Goal: Task Accomplishment & Management: Complete application form

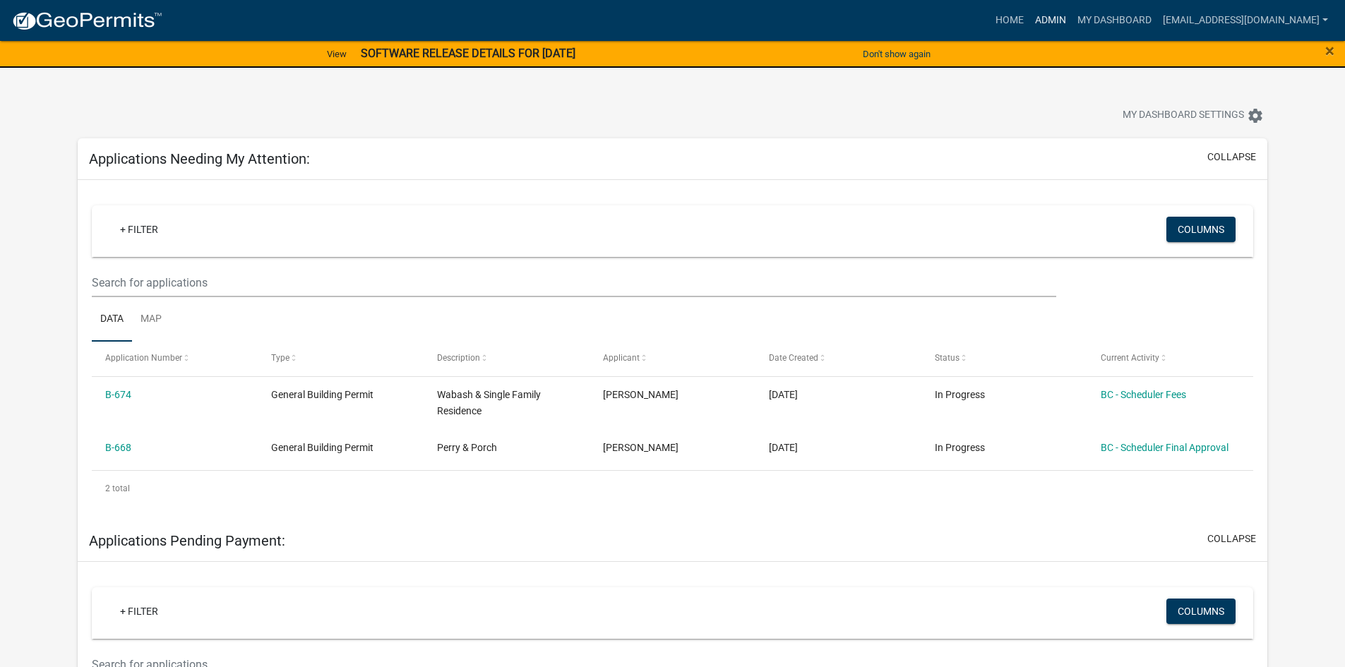
click at [1072, 26] on link "Admin" at bounding box center [1051, 20] width 42 height 27
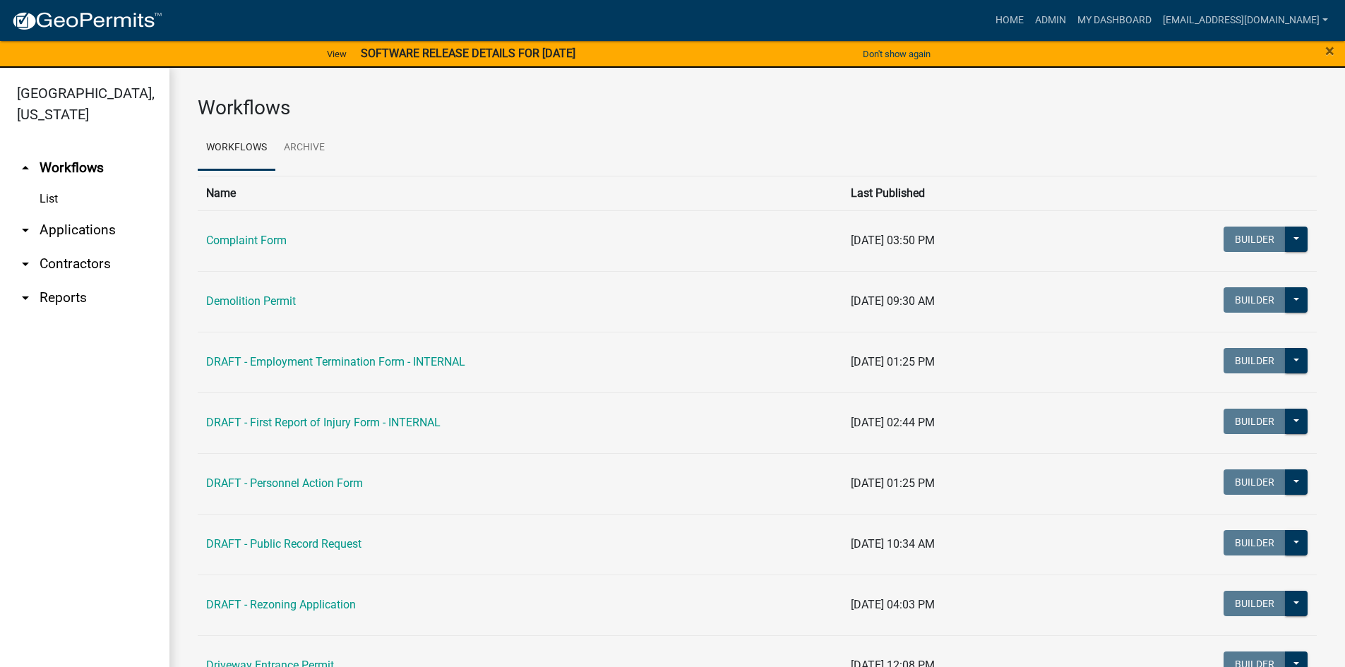
click at [93, 267] on link "arrow_drop_down Contractors" at bounding box center [84, 264] width 169 height 34
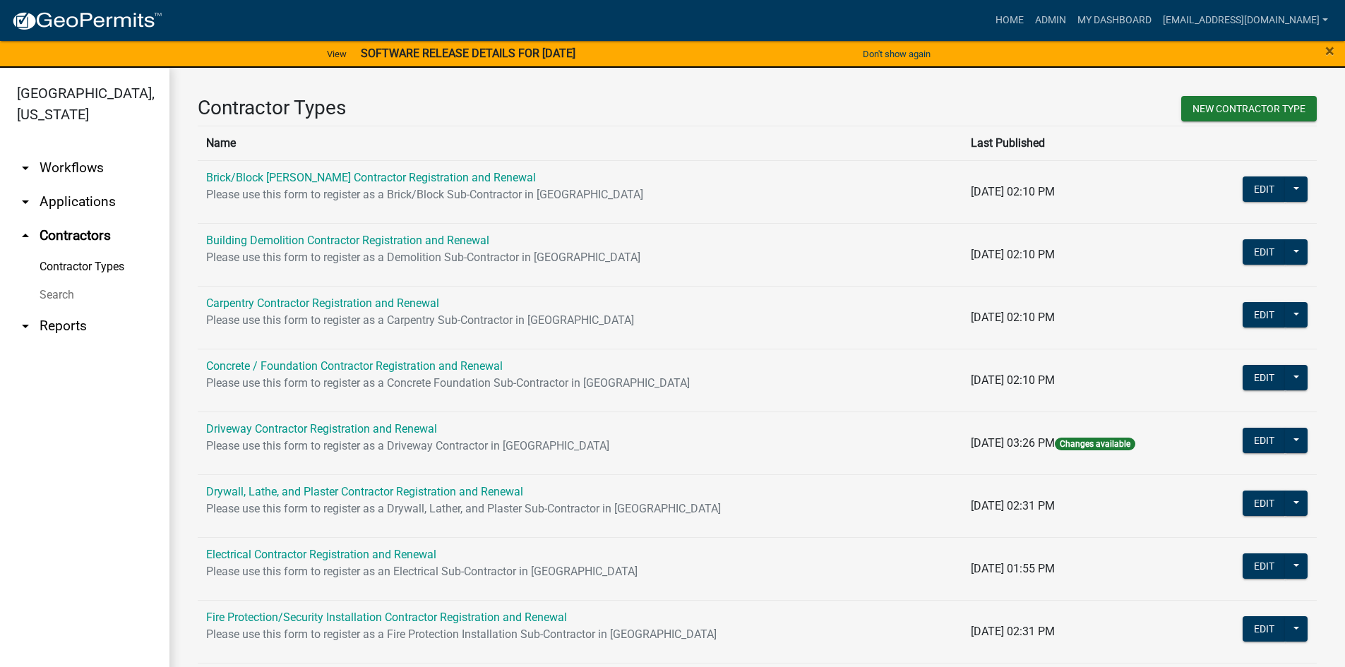
click at [78, 295] on link "Search" at bounding box center [84, 295] width 169 height 28
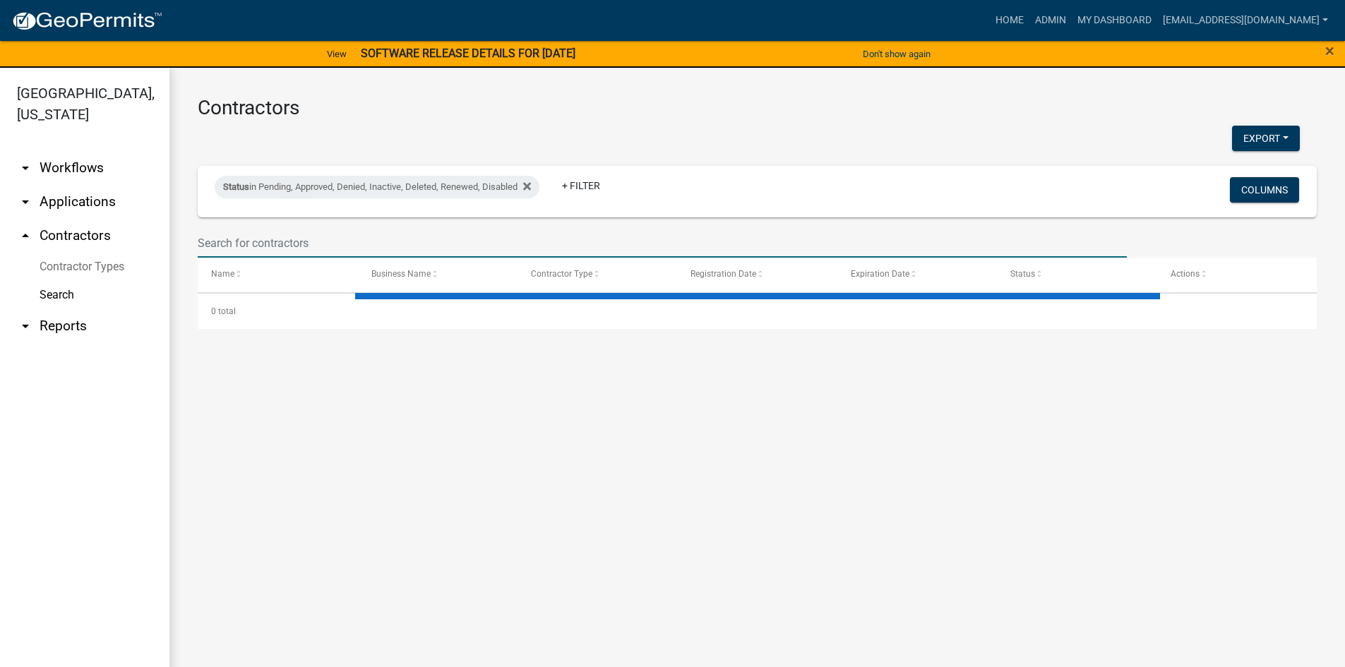
click at [222, 244] on input "text" at bounding box center [662, 243] width 929 height 29
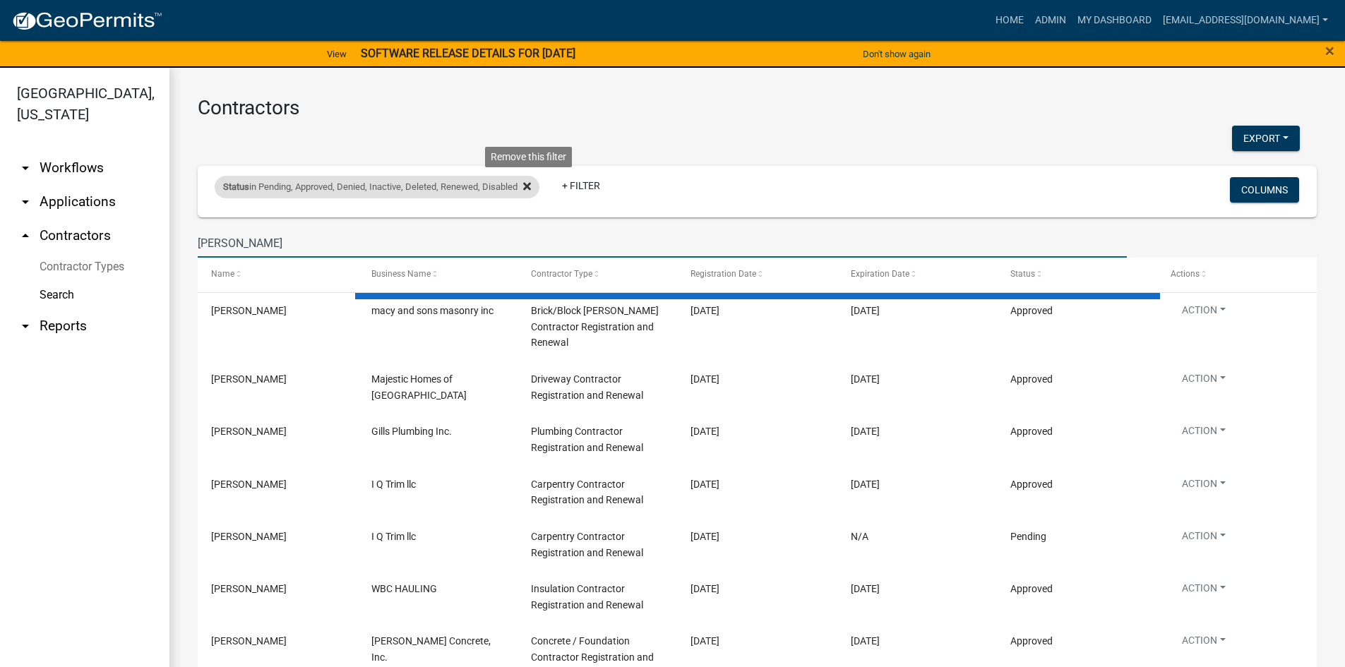
type input "[PERSON_NAME]"
click at [530, 189] on icon at bounding box center [527, 187] width 8 height 8
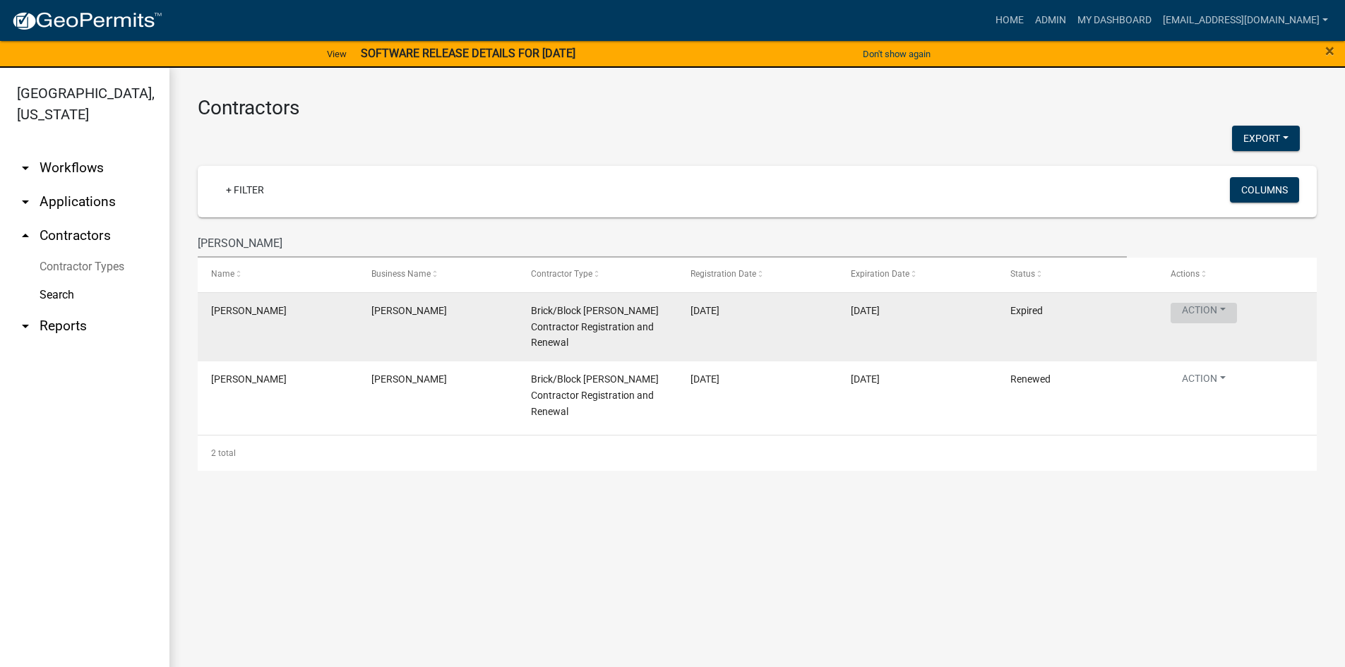
click at [1232, 308] on button "Action" at bounding box center [1204, 313] width 66 height 20
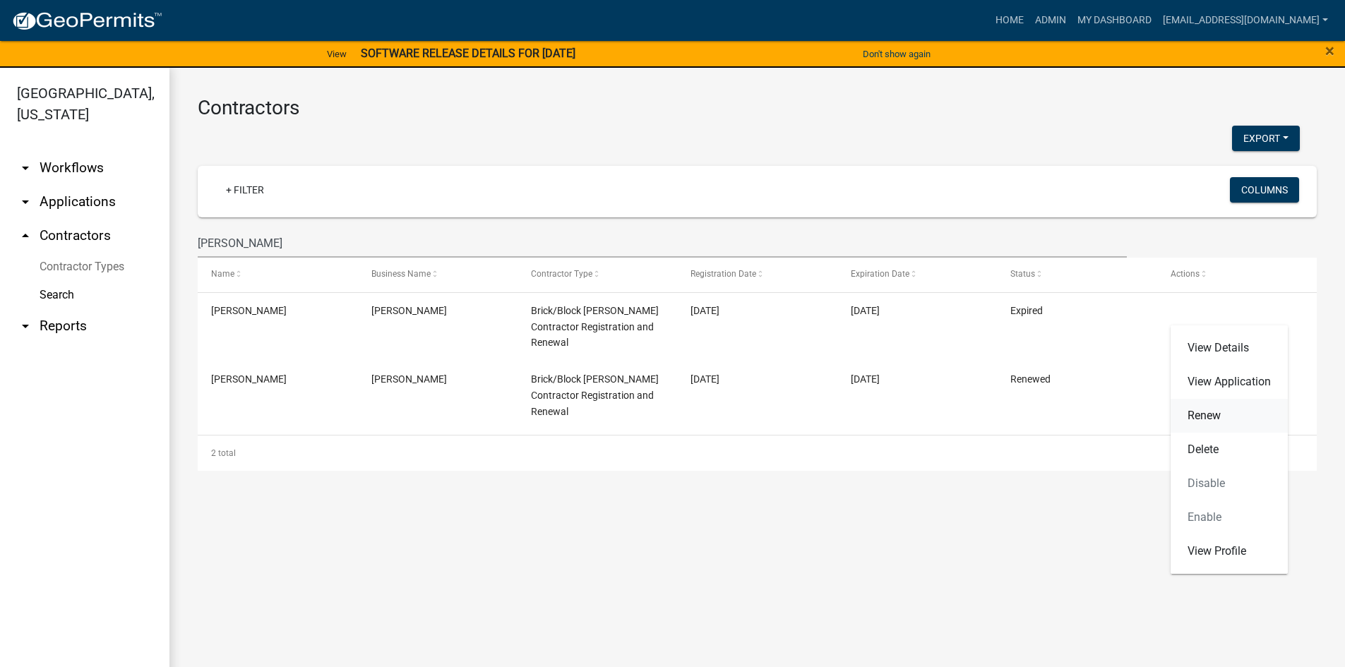
click at [1209, 418] on link "Renew" at bounding box center [1229, 416] width 117 height 34
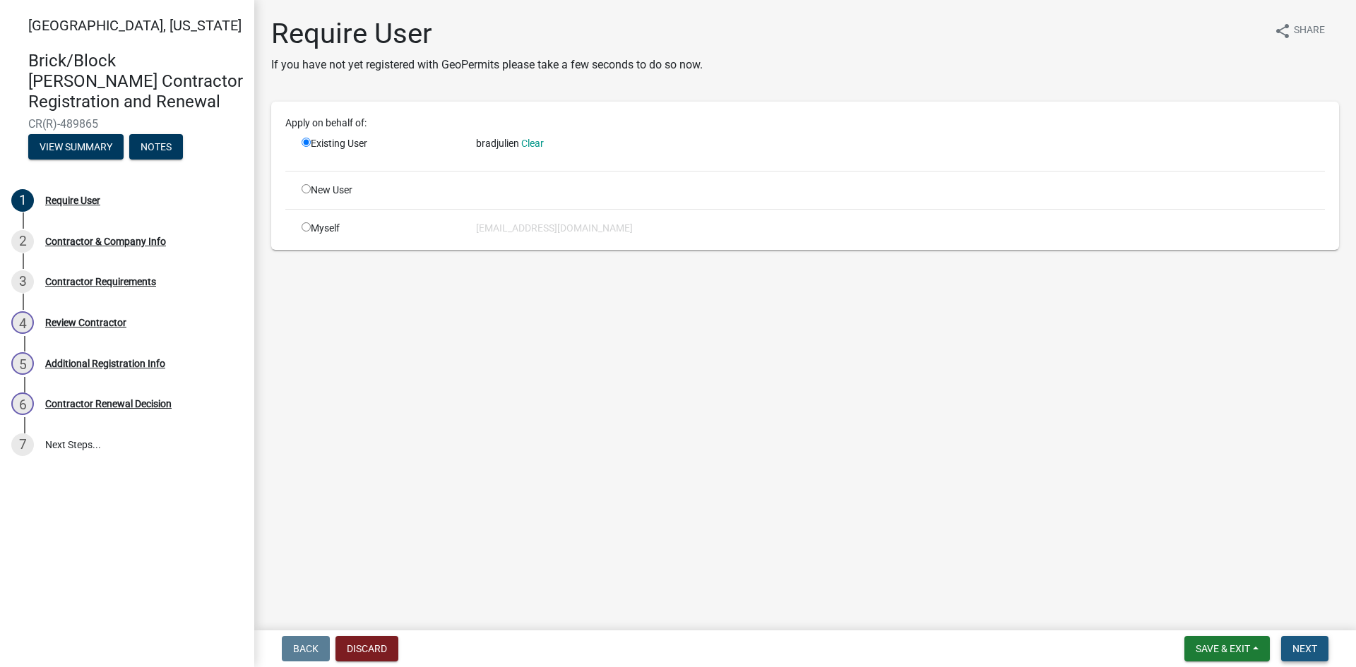
click at [1317, 643] on span "Next" at bounding box center [1304, 648] width 25 height 11
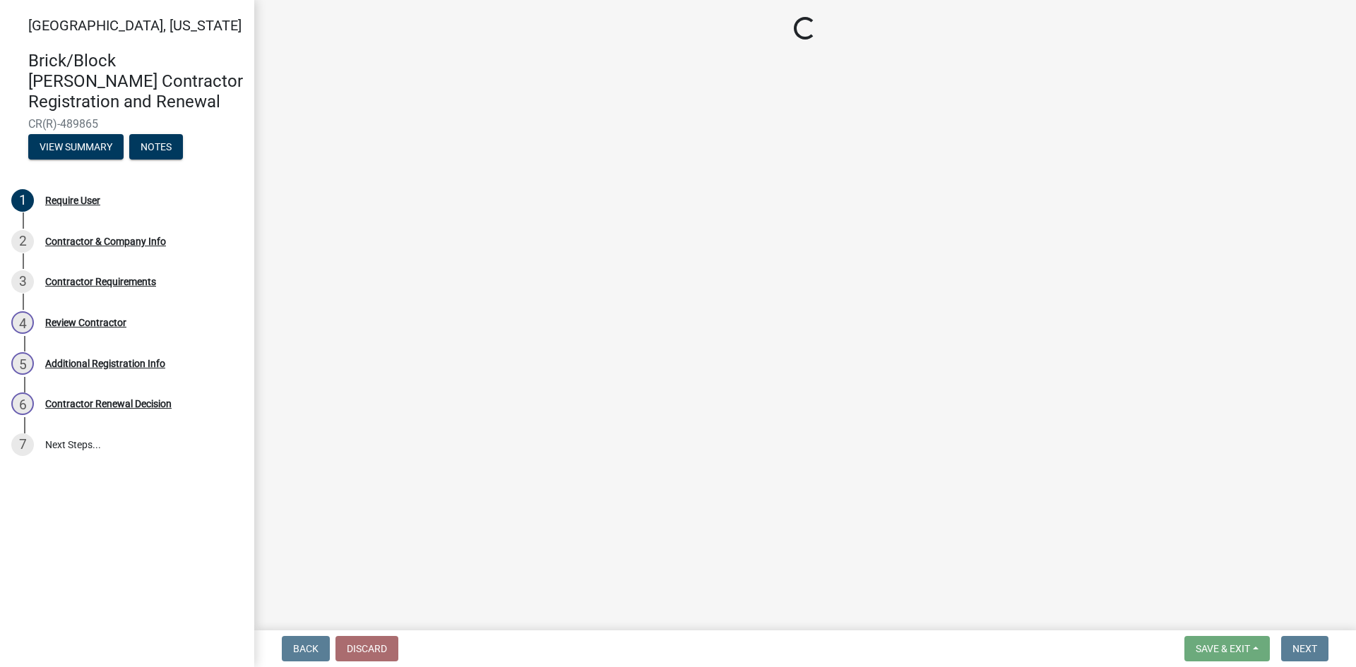
select select "IN"
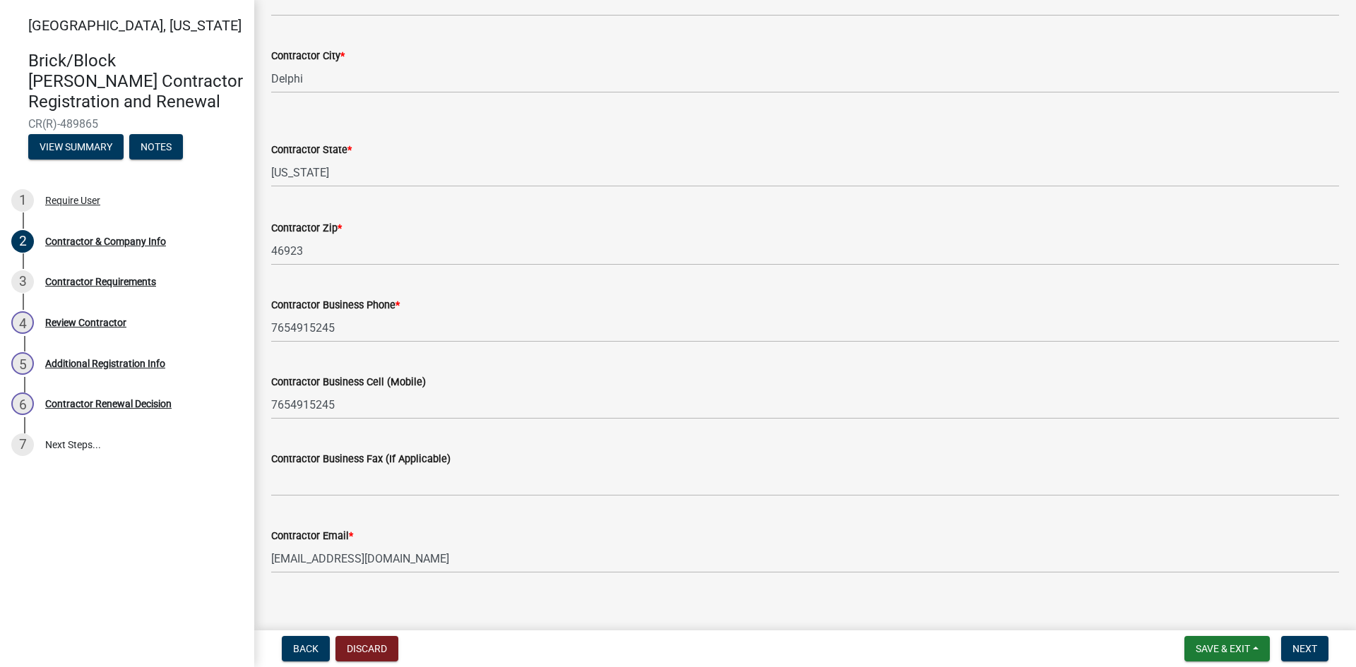
scroll to position [451, 0]
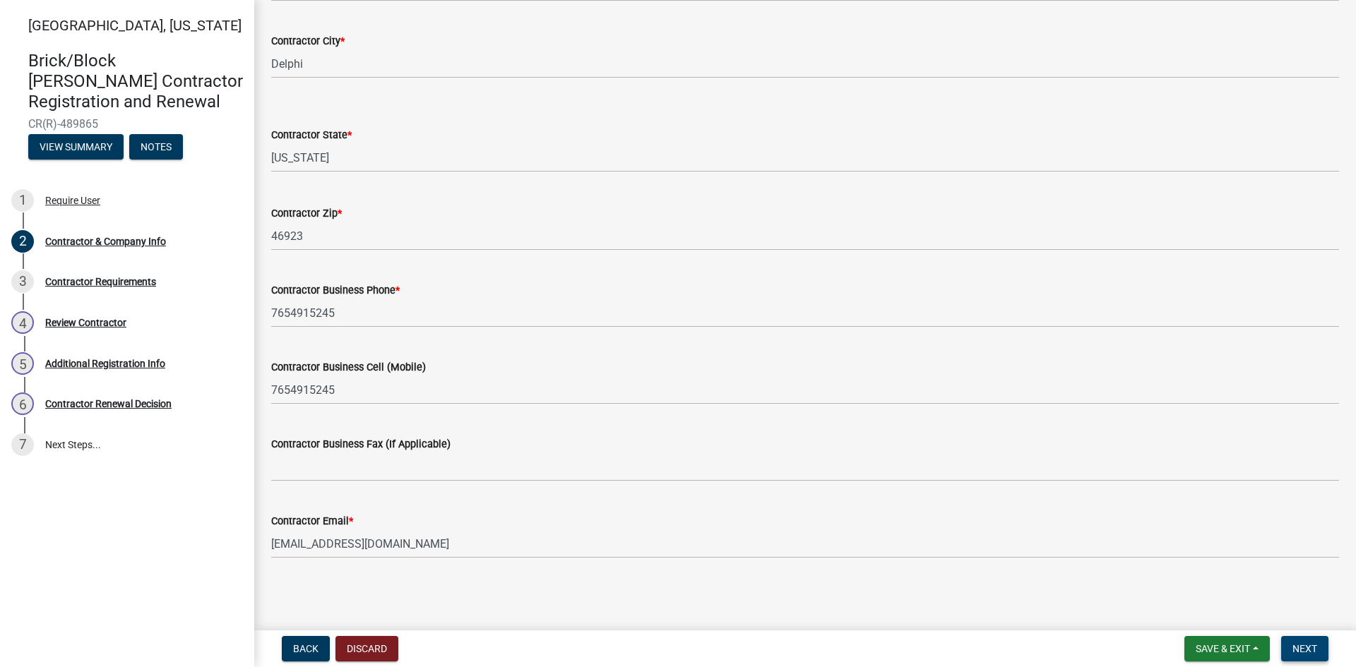
click at [1305, 646] on span "Next" at bounding box center [1304, 648] width 25 height 11
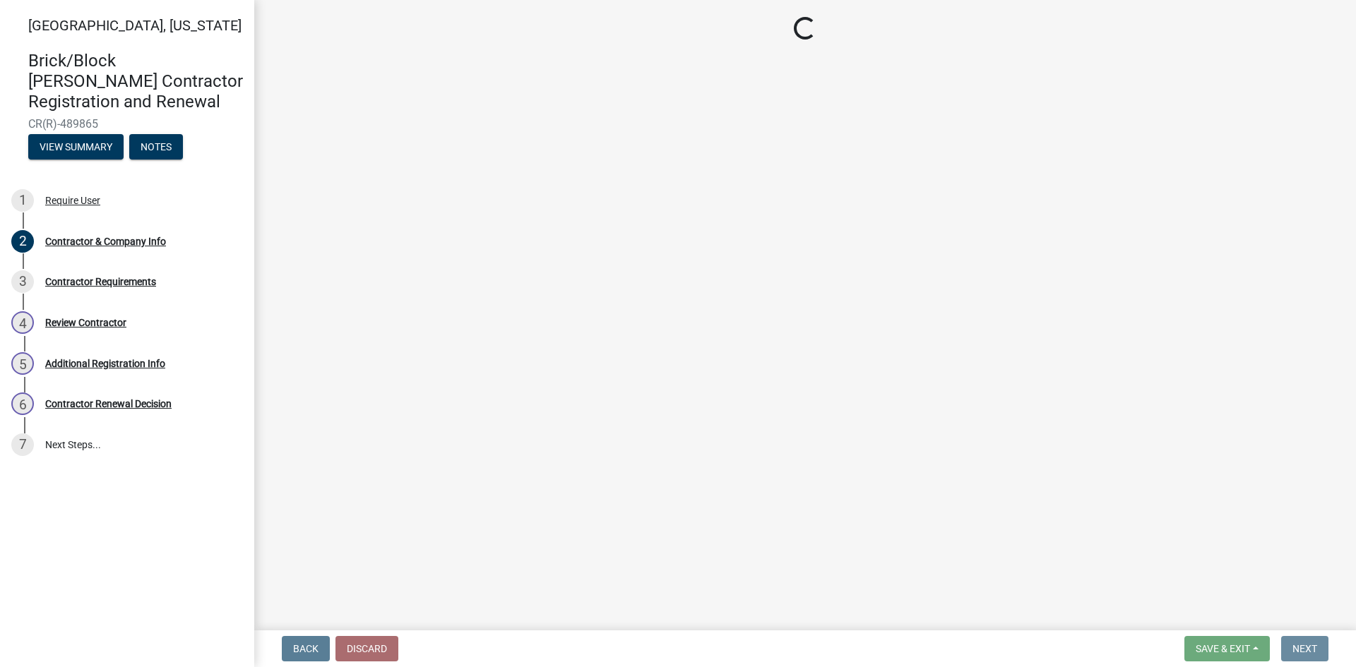
scroll to position [0, 0]
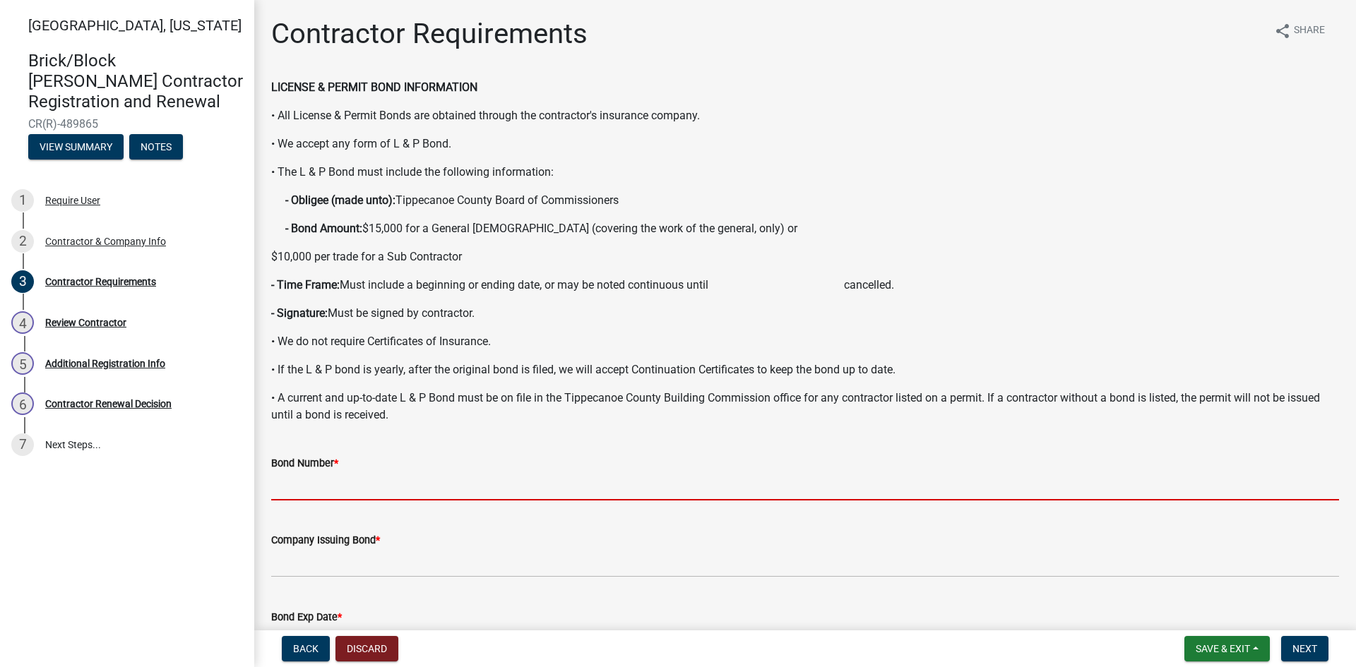
click at [320, 483] on input "Bond Number *" at bounding box center [805, 486] width 1068 height 29
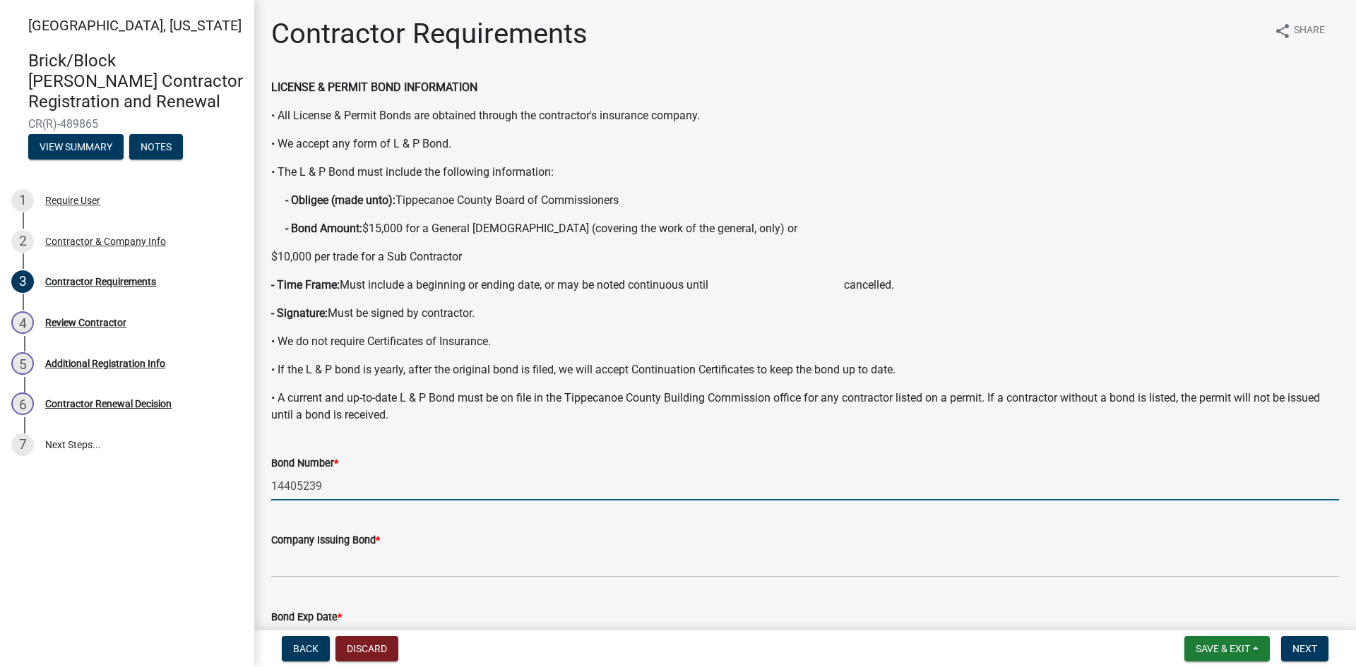
type input "14405239"
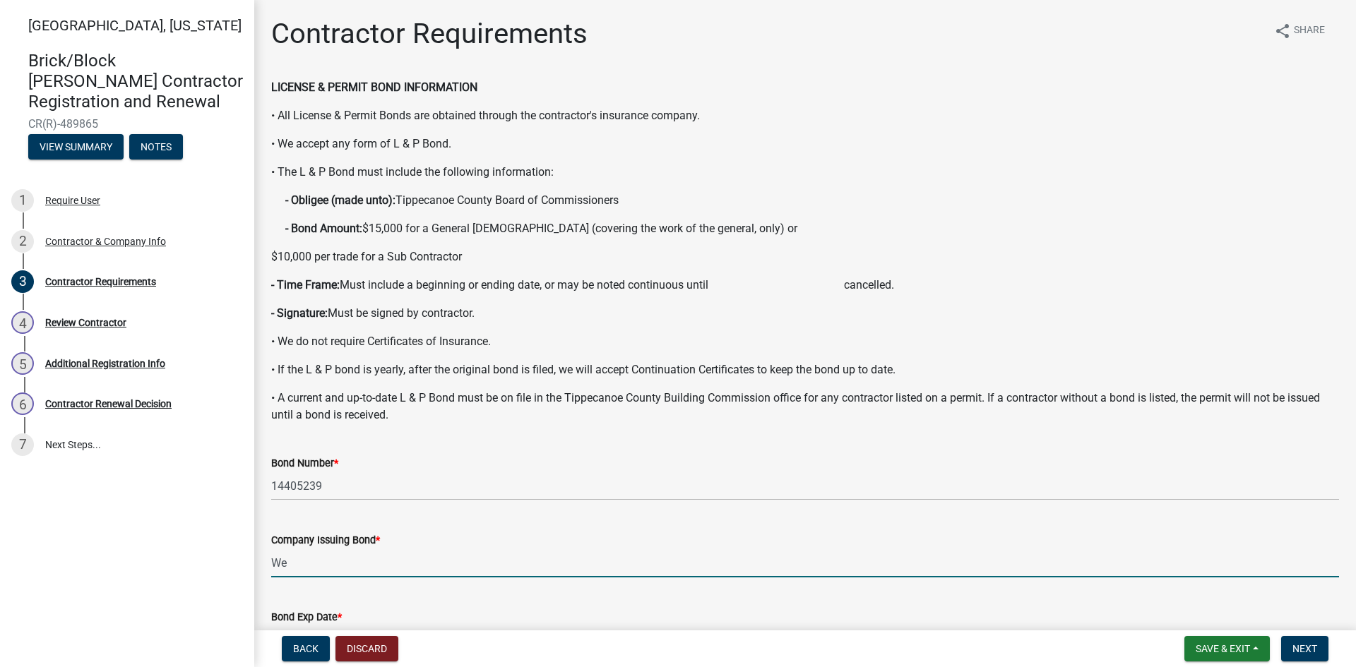
type input "Western Surety Company"
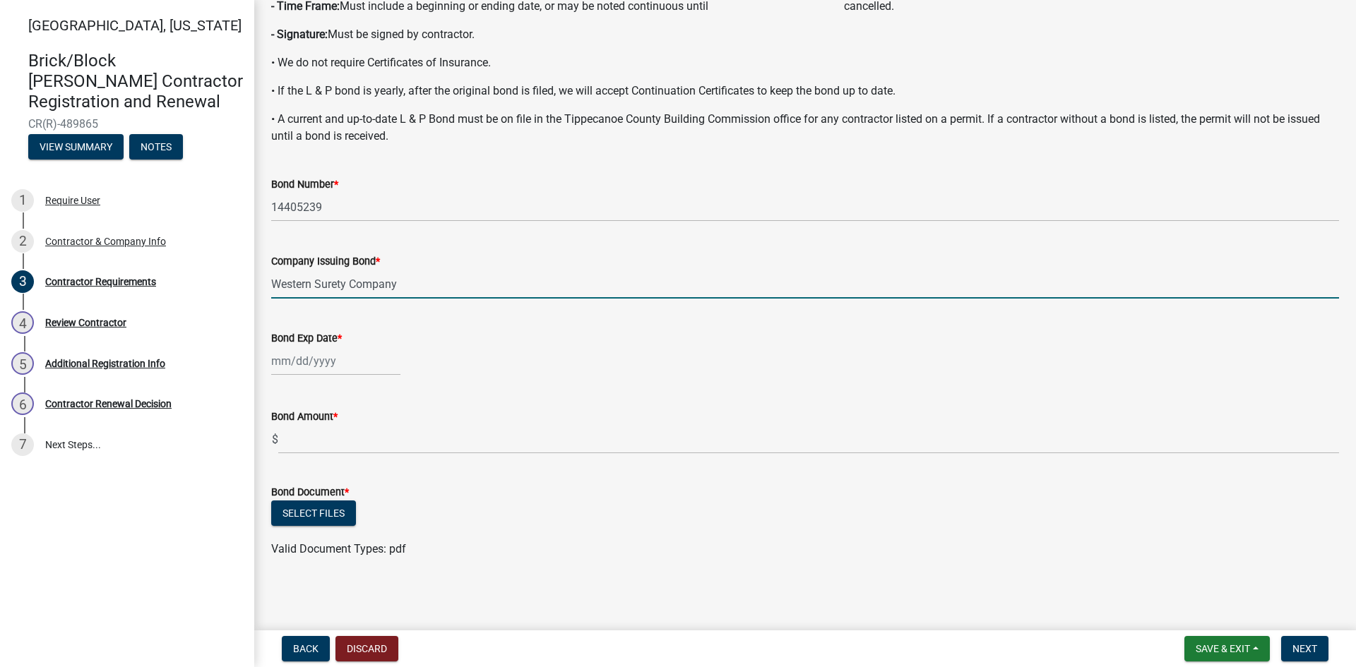
scroll to position [280, 0]
click at [278, 366] on div at bounding box center [335, 360] width 129 height 29
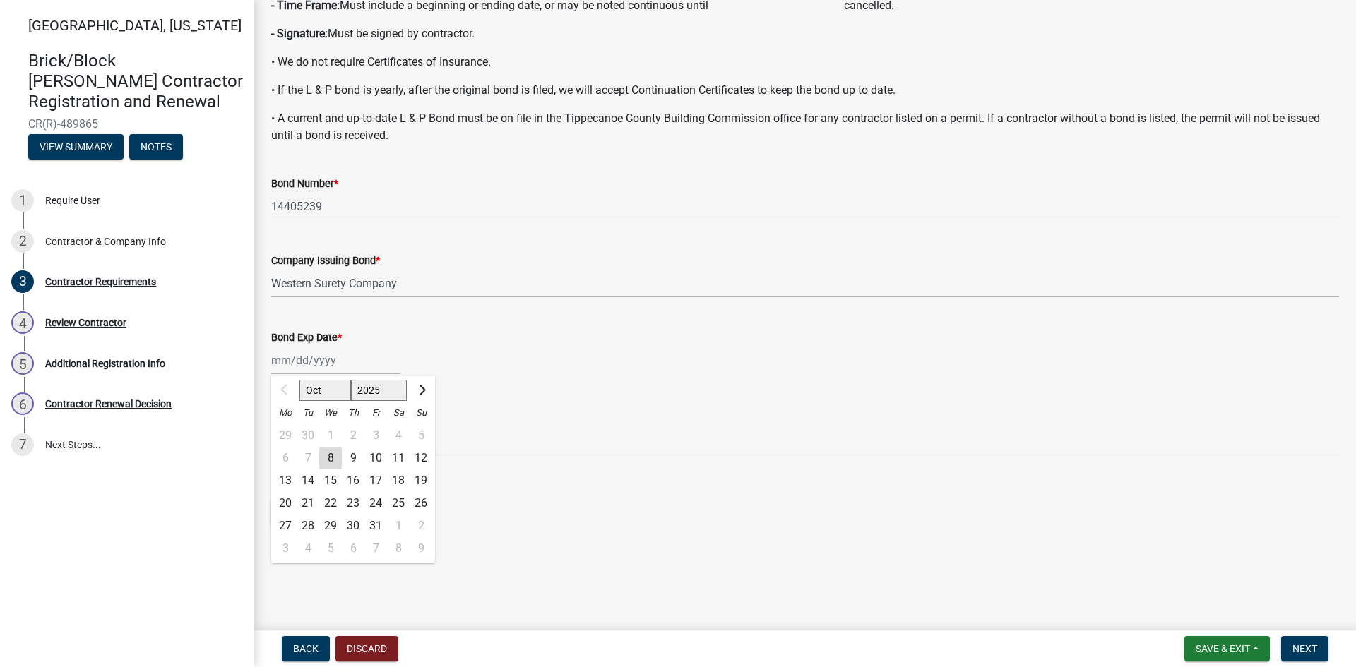
drag, startPoint x: 525, startPoint y: 464, endPoint x: 506, endPoint y: 450, distance: 23.2
click at [525, 464] on wm-data-entity-input "Bond Amount * $" at bounding box center [805, 427] width 1068 height 78
click at [357, 362] on div at bounding box center [335, 360] width 129 height 29
drag, startPoint x: 314, startPoint y: 393, endPoint x: 412, endPoint y: 393, distance: 98.9
click at [412, 393] on button "Next month" at bounding box center [420, 390] width 17 height 23
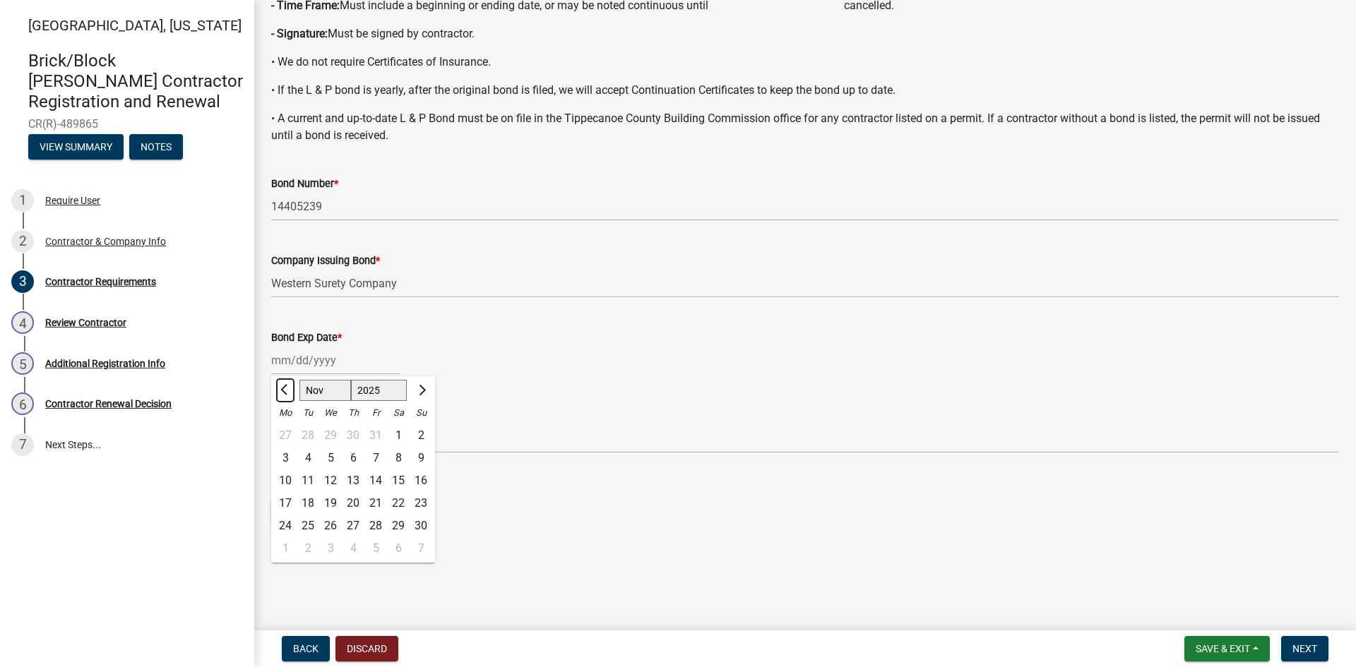
drag, startPoint x: 278, startPoint y: 389, endPoint x: 285, endPoint y: 391, distance: 7.2
click at [279, 389] on button "Previous month" at bounding box center [285, 390] width 17 height 23
select select "10"
click at [386, 391] on select "2025 2026 2027 2028 2029 2030 2031 2032 2033 2034 2035 2036 2037 2038 2039 2040…" at bounding box center [379, 390] width 56 height 21
select select "2026"
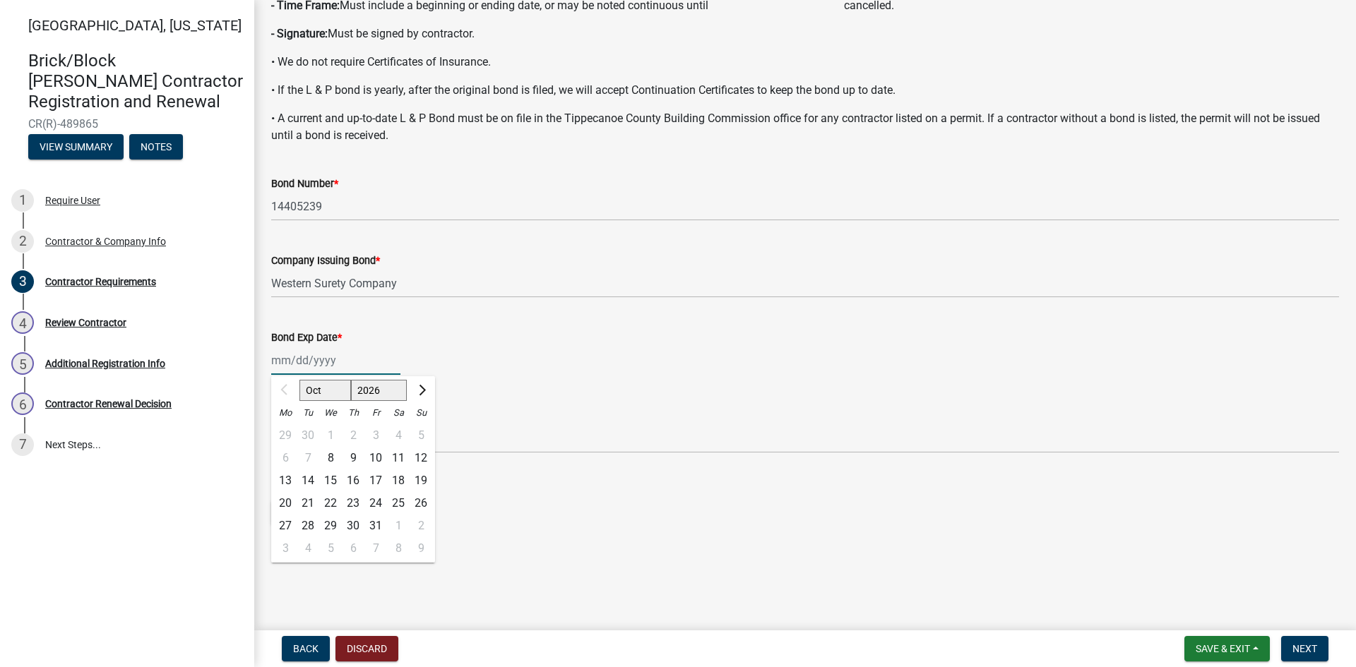
click at [351, 380] on select "2025 2026 2027 2028 2029 2030 2031 2032 2033 2034 2035 2036 2037 2038 2039 2040…" at bounding box center [379, 390] width 56 height 21
click at [348, 432] on div "1" at bounding box center [353, 435] width 23 height 23
type input "[DATE]"
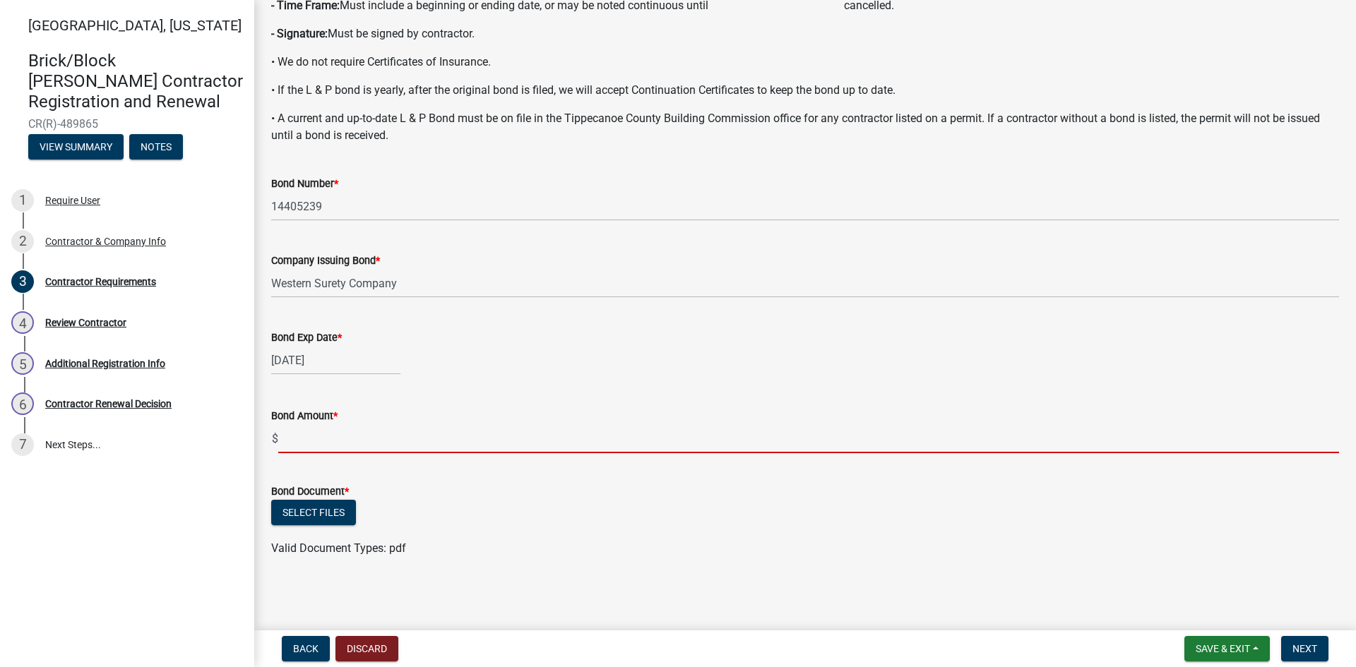
click at [306, 442] on input "text" at bounding box center [808, 438] width 1061 height 29
type input "10000"
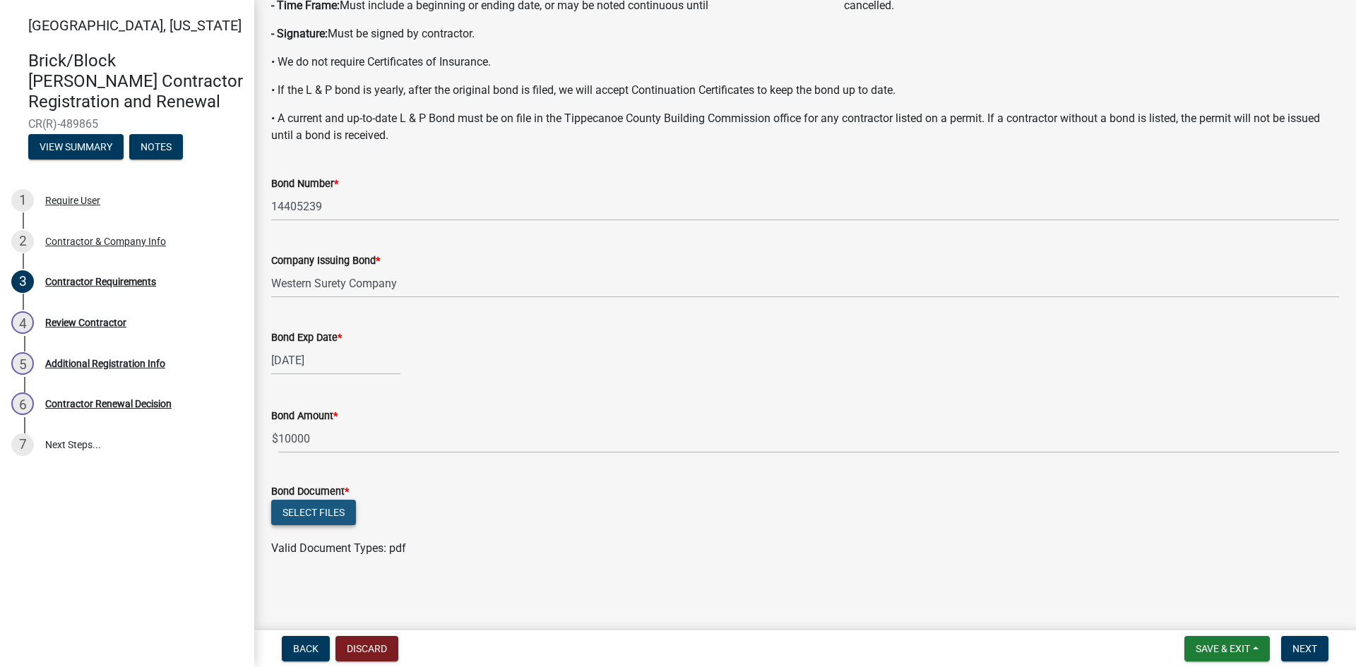
click at [329, 513] on button "Select files" at bounding box center [313, 512] width 85 height 25
click at [1299, 649] on span "Next" at bounding box center [1304, 648] width 25 height 11
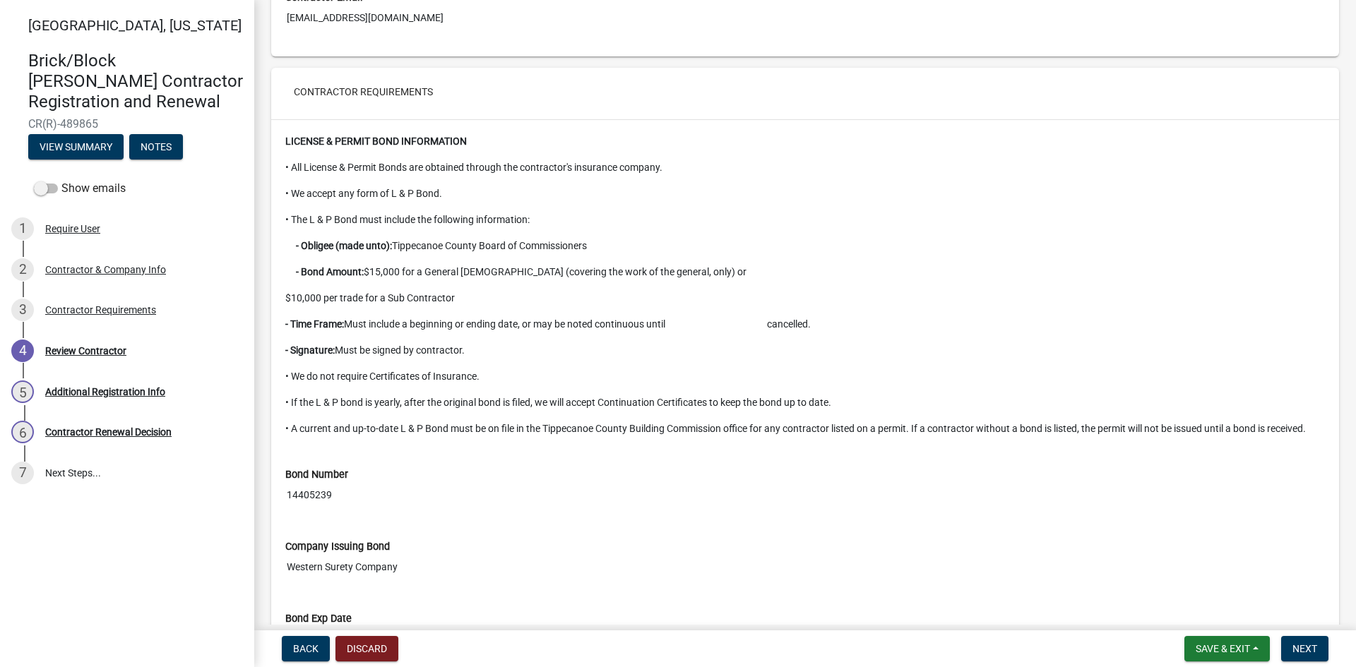
scroll to position [1234, 0]
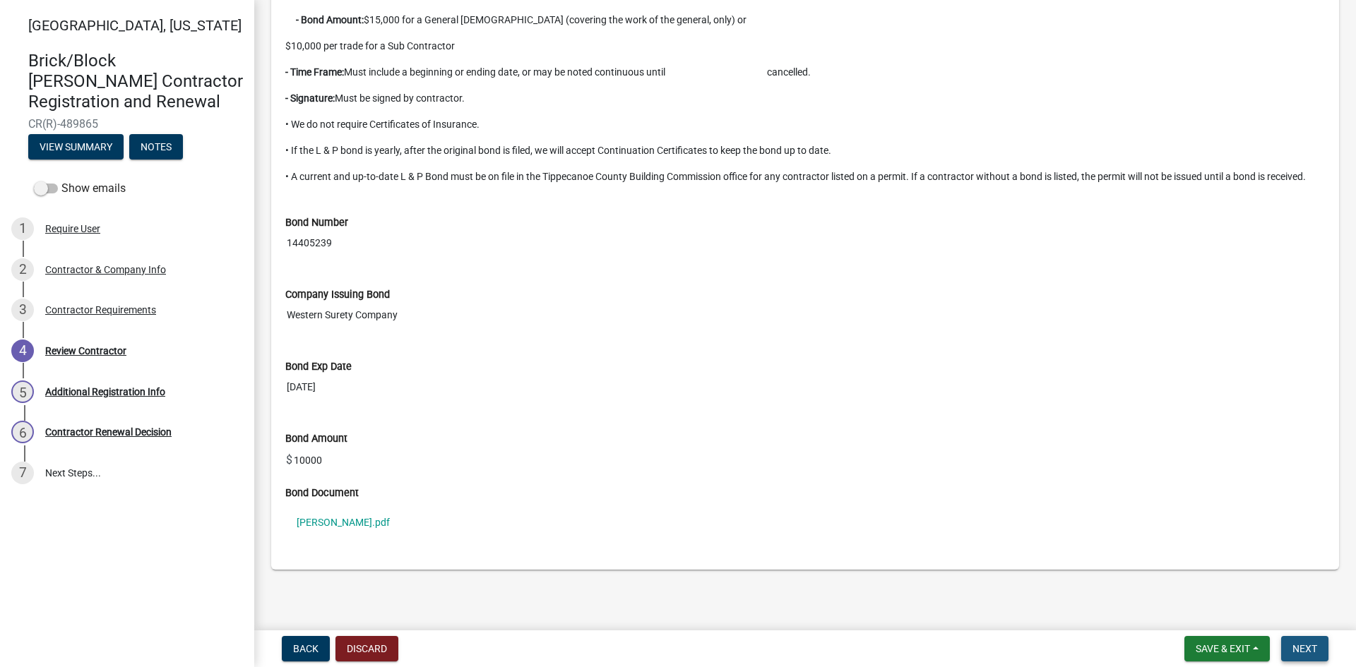
click at [1298, 650] on span "Next" at bounding box center [1304, 648] width 25 height 11
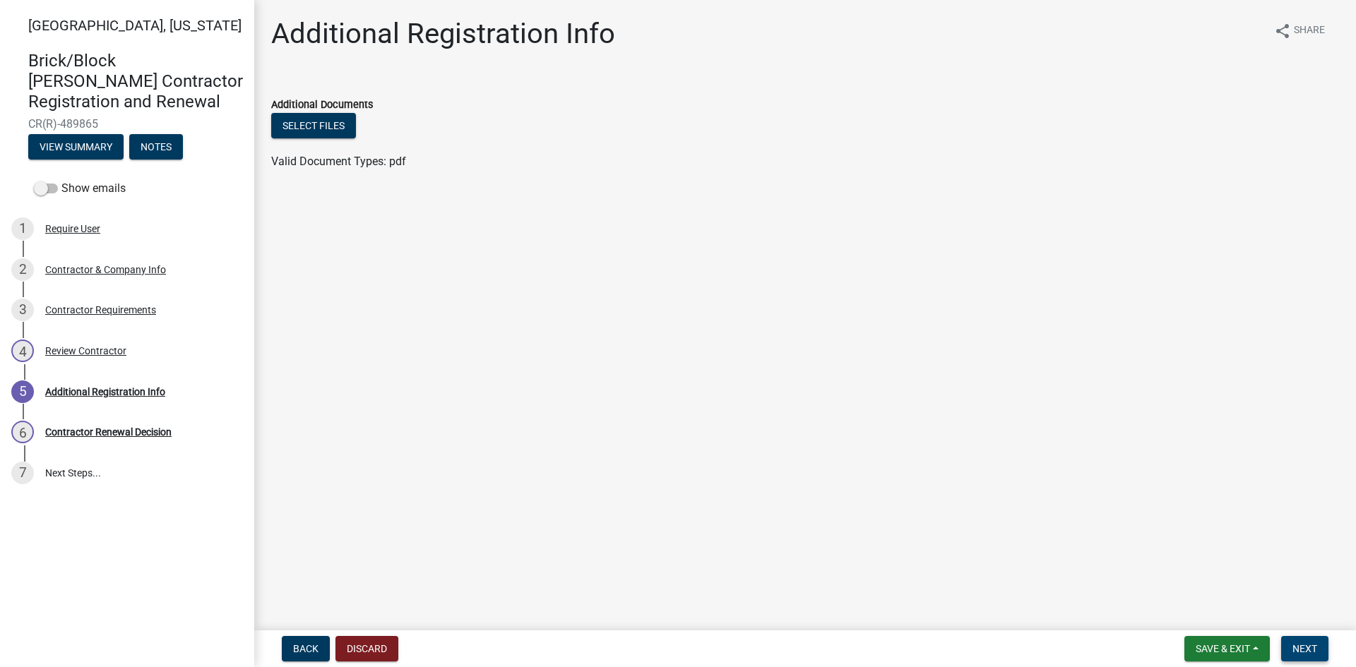
click at [1295, 644] on span "Next" at bounding box center [1304, 648] width 25 height 11
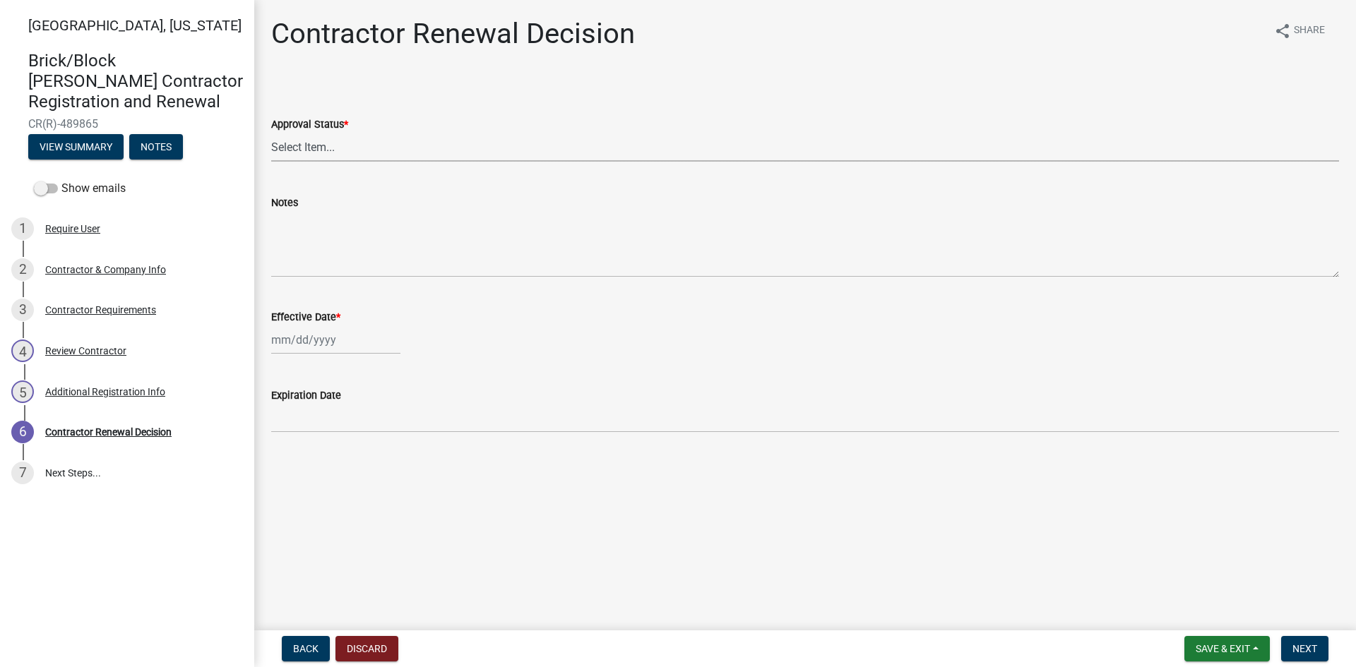
click at [316, 151] on select "Select Item... Approved Denied" at bounding box center [805, 147] width 1068 height 29
click at [271, 133] on select "Select Item... Approved Denied" at bounding box center [805, 147] width 1068 height 29
select select "30db8998-795d-4bbe-8e49-f1ade8865815"
click at [290, 340] on div at bounding box center [335, 340] width 129 height 29
select select "10"
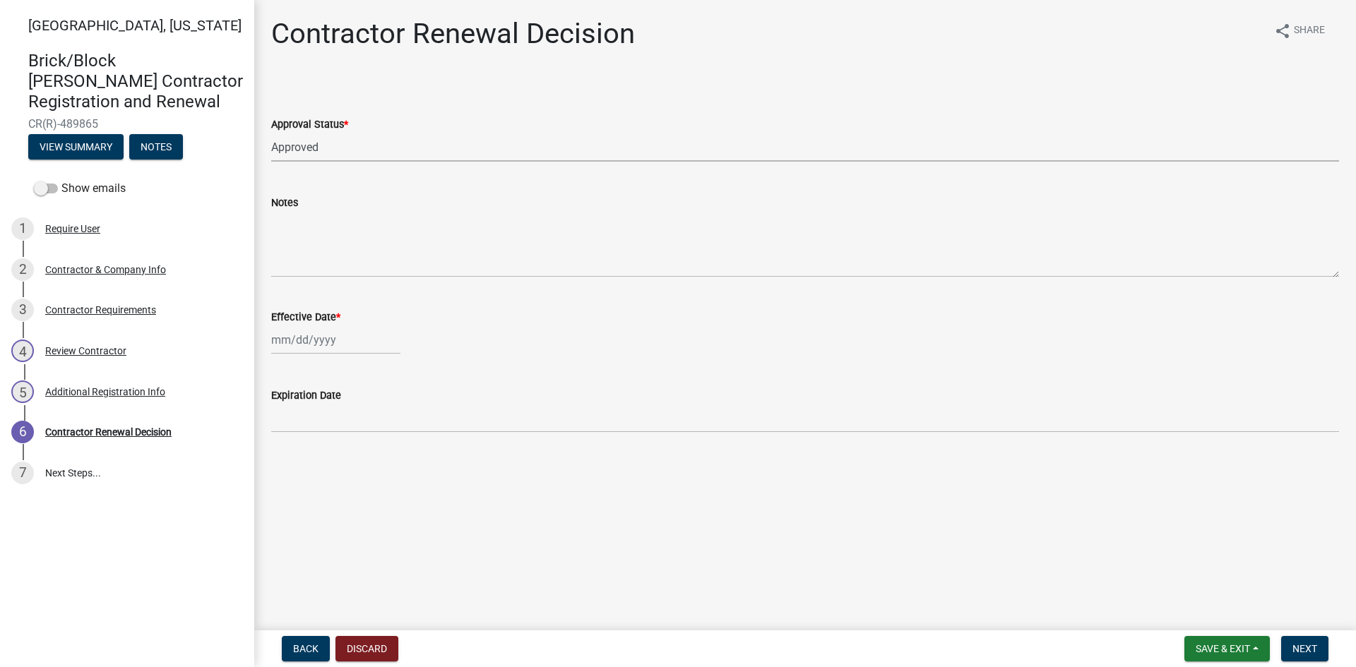
select select "2025"
click at [335, 409] on div "1" at bounding box center [330, 415] width 23 height 23
type input "[DATE]"
click at [1304, 647] on span "Next" at bounding box center [1304, 648] width 25 height 11
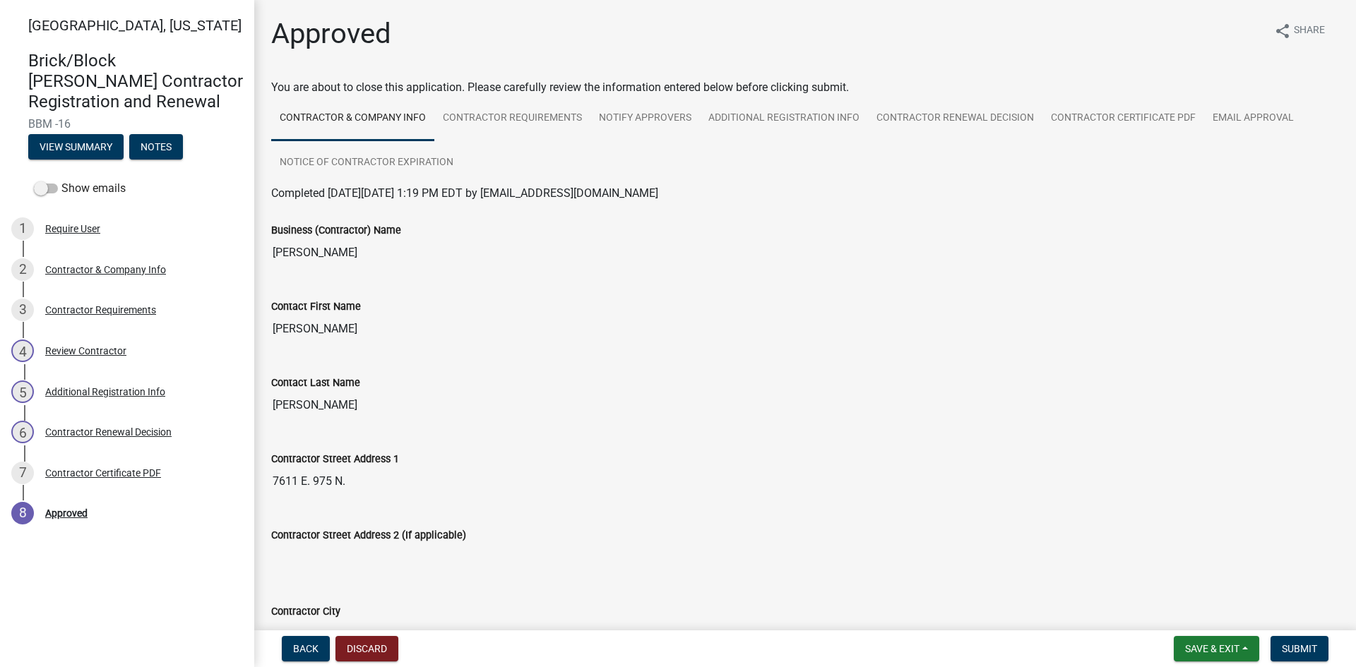
click at [1328, 662] on nav "Back Discard Save & Exit Save Save & Exit Submit" at bounding box center [805, 649] width 1102 height 37
click at [1311, 651] on span "Submit" at bounding box center [1299, 648] width 35 height 11
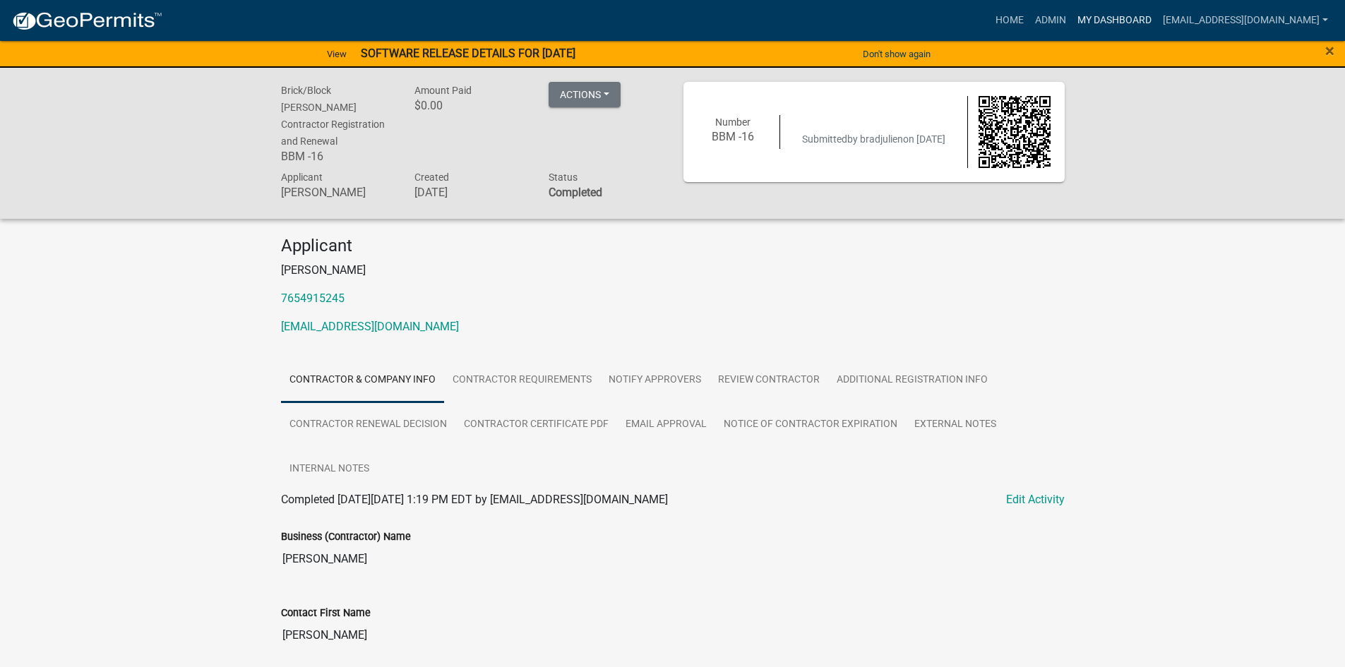
click at [1141, 19] on link "My Dashboard" at bounding box center [1114, 20] width 85 height 27
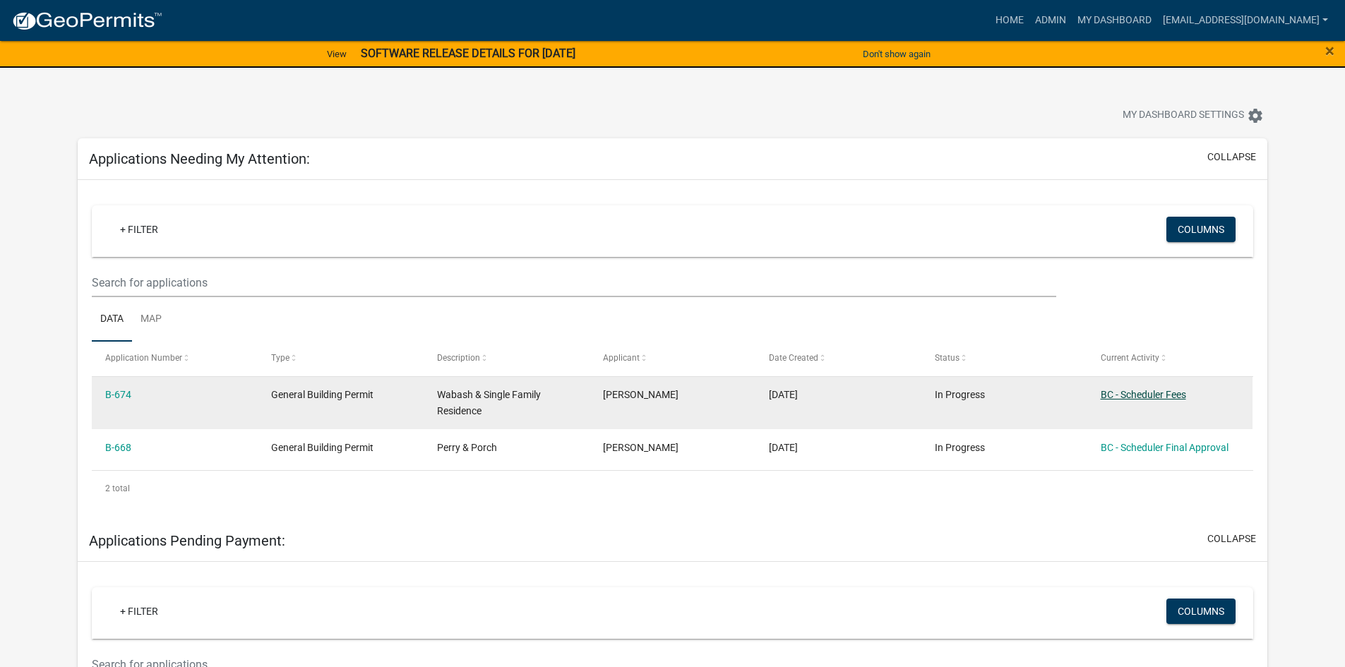
click at [1157, 397] on link "BC - Scheduler Fees" at bounding box center [1143, 394] width 85 height 11
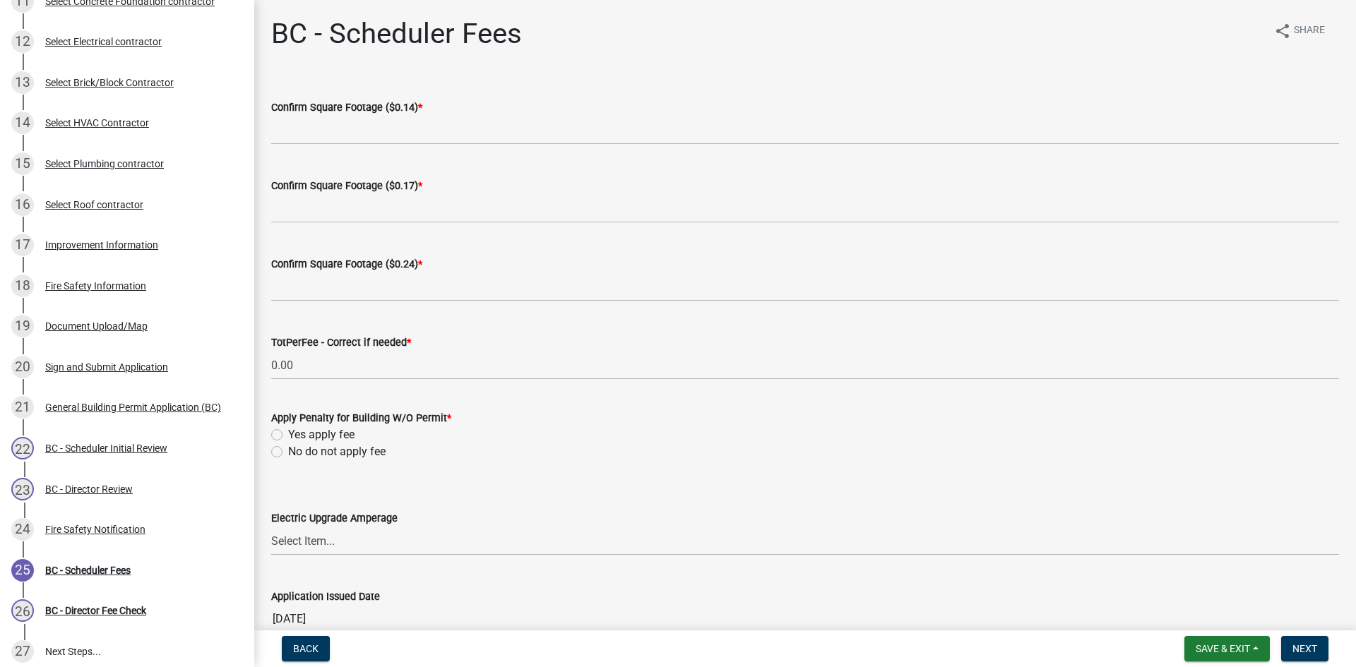
scroll to position [706, 0]
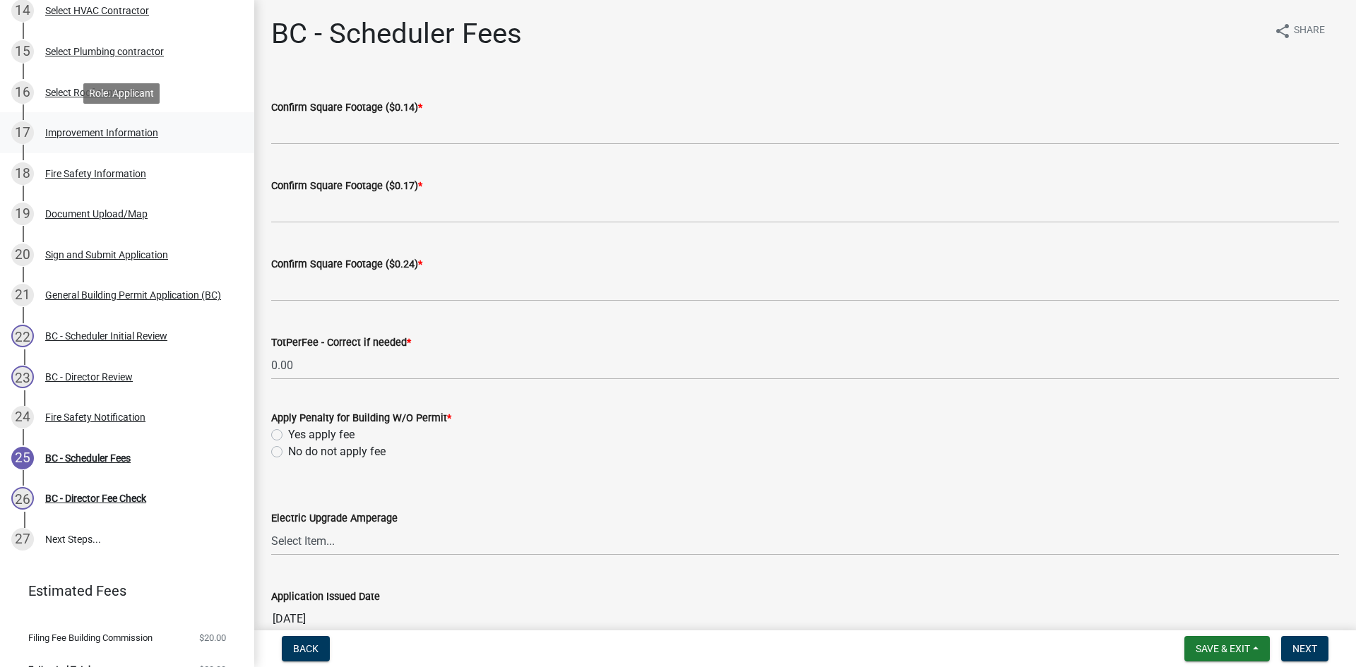
click at [125, 128] on div "Improvement Information" at bounding box center [101, 133] width 113 height 10
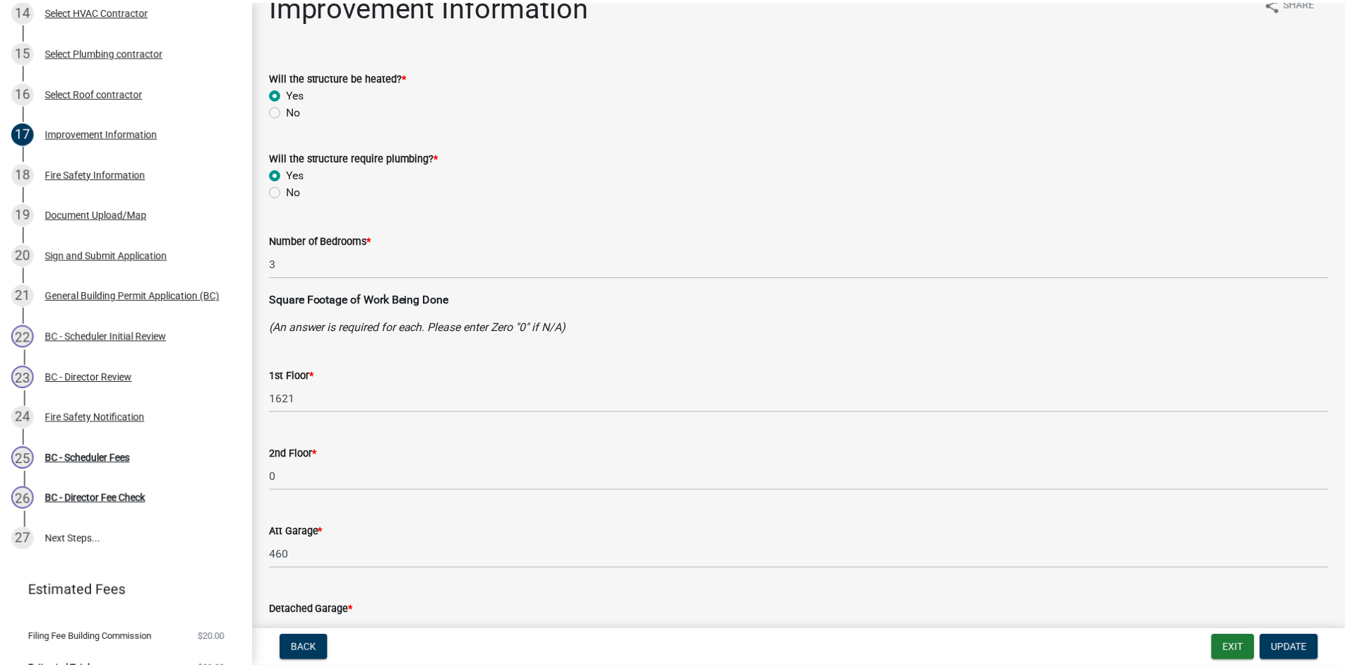
scroll to position [0, 0]
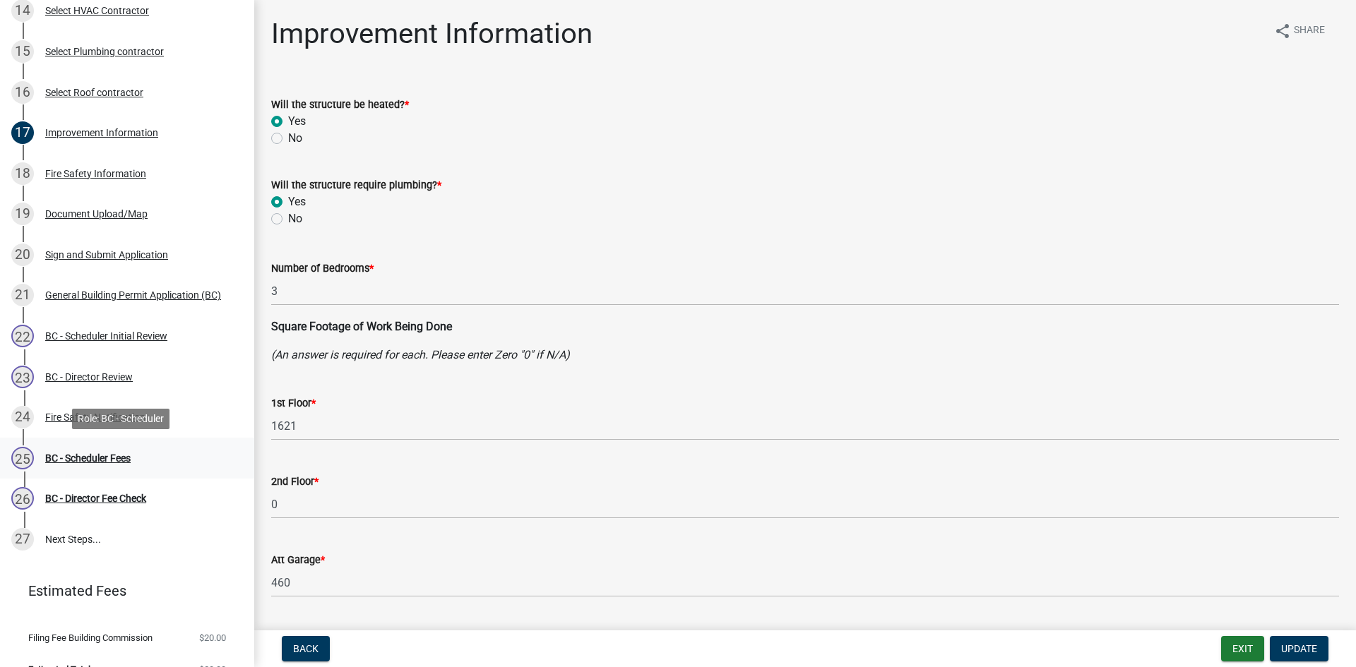
click at [81, 457] on div "BC - Scheduler Fees" at bounding box center [87, 458] width 85 height 10
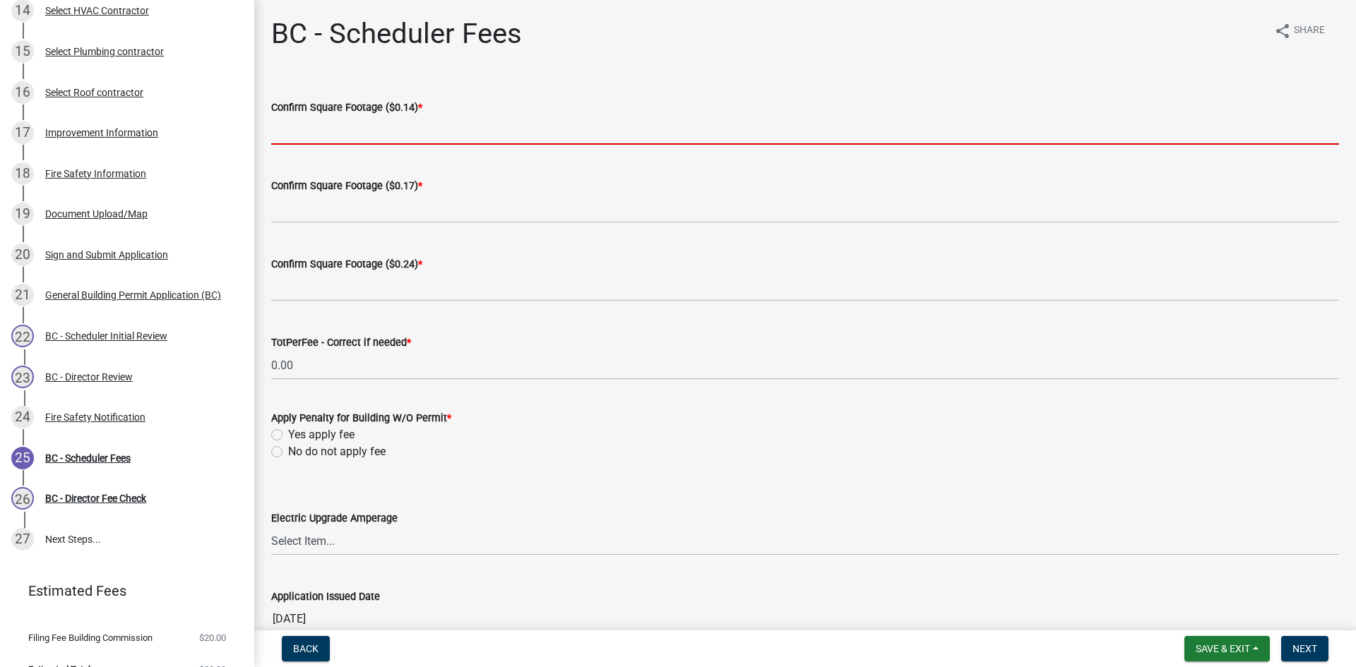
click at [338, 131] on input "text" at bounding box center [805, 130] width 1068 height 29
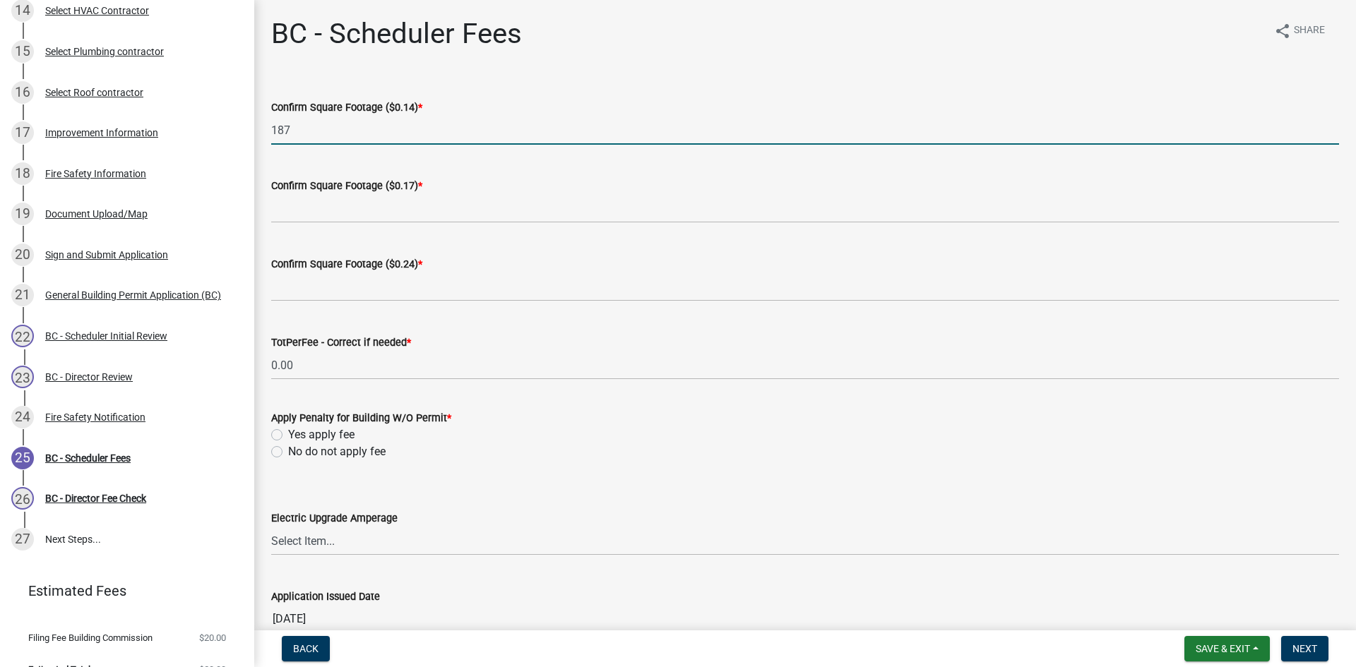
type input "187"
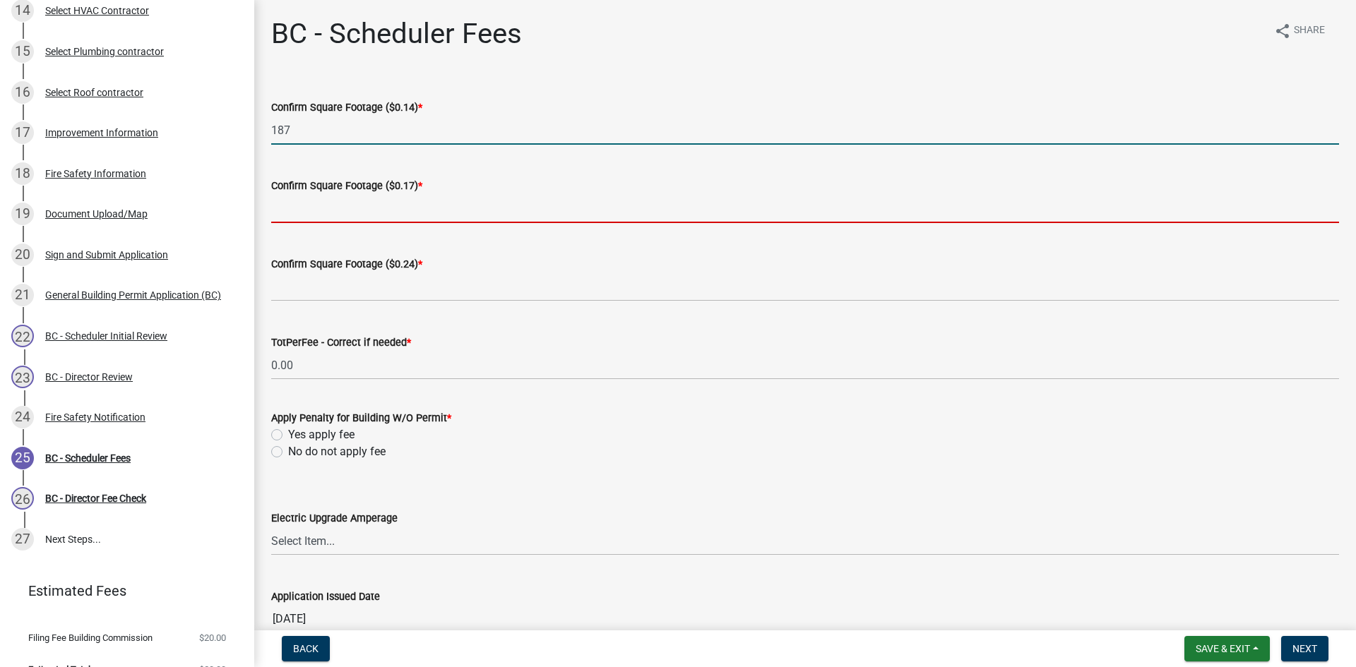
click at [323, 202] on input "text" at bounding box center [805, 208] width 1068 height 29
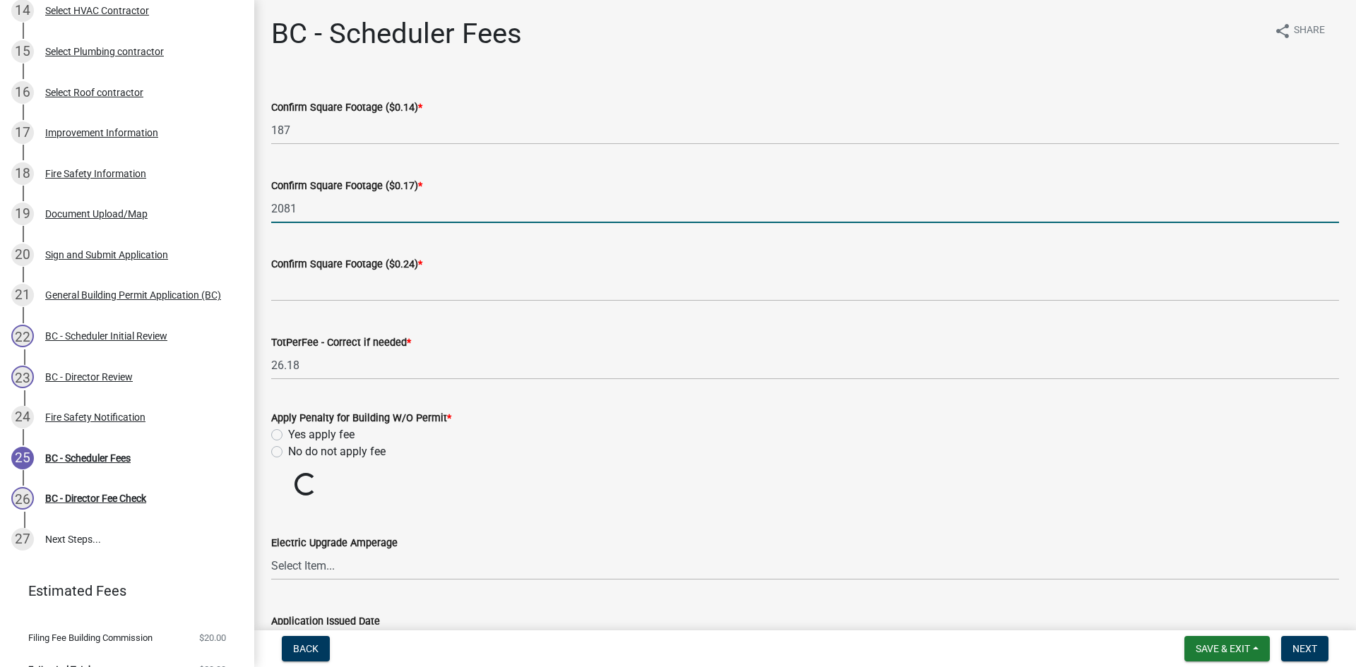
type input "2081"
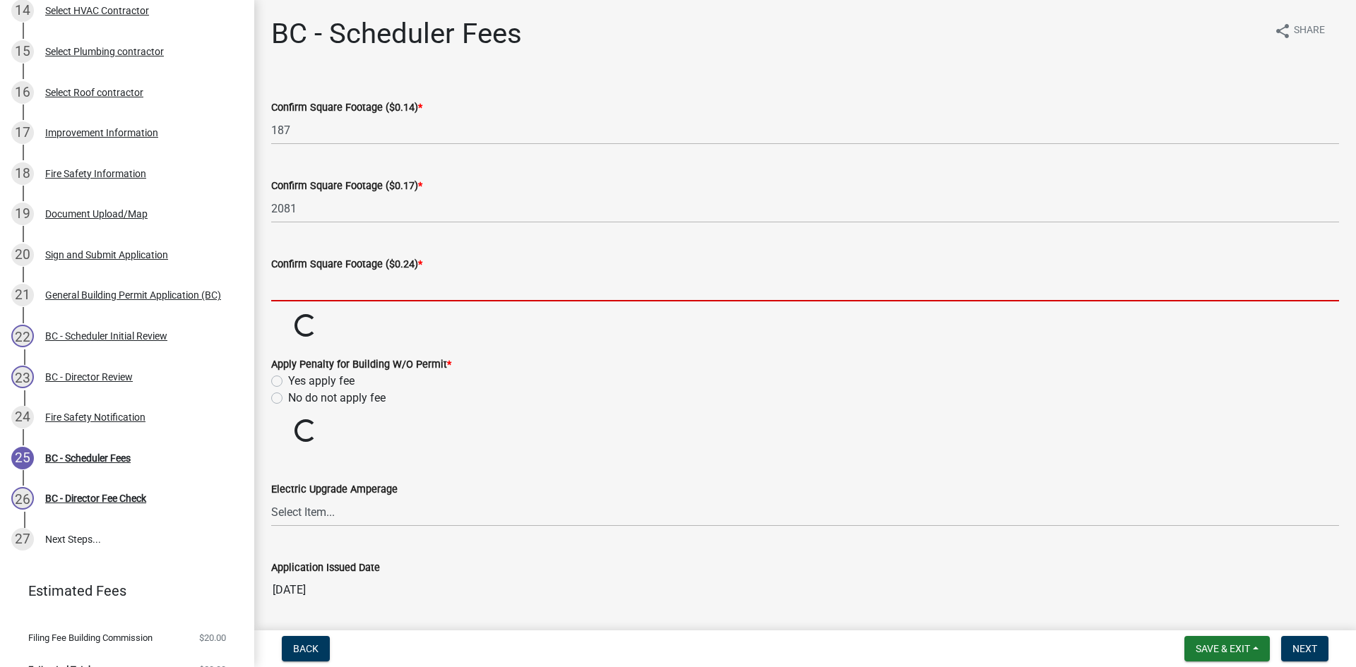
click at [323, 290] on input "text" at bounding box center [805, 287] width 1068 height 29
type input "0"
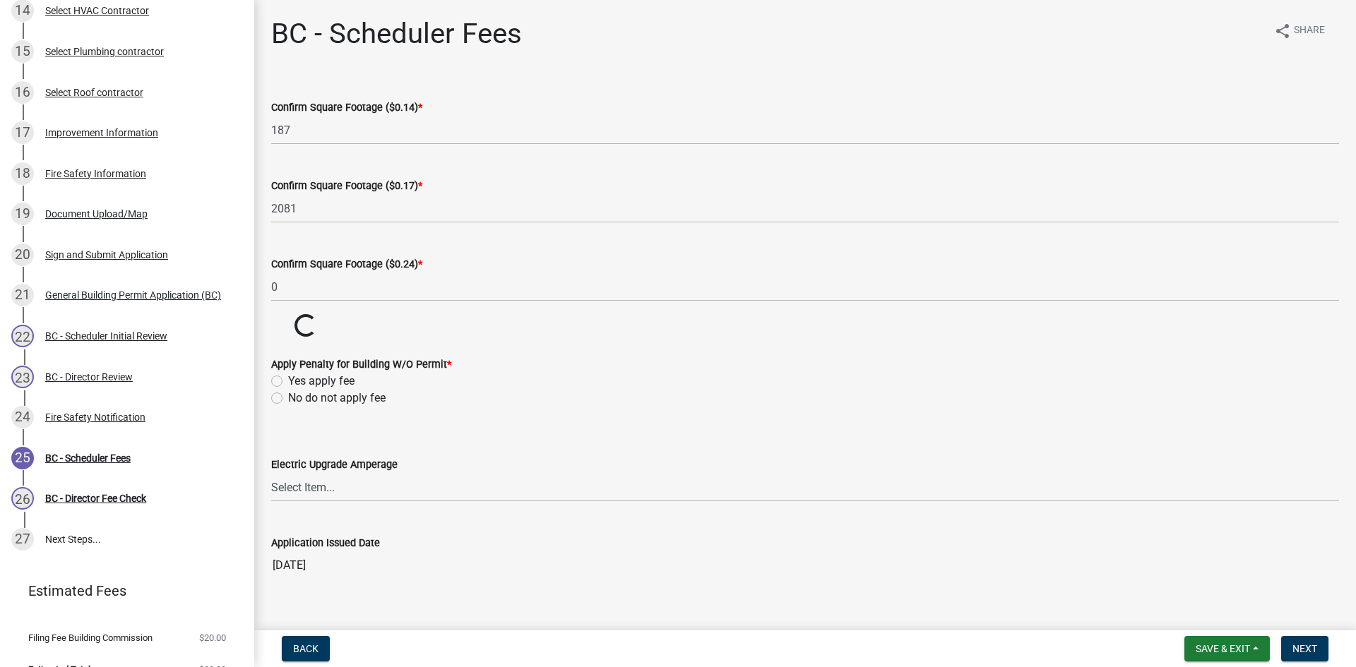
click at [275, 451] on wm-data-entity-input-list "Confirm Square Footage ($0.14) * 187 Confirm Square Footage ($0.17) * 2081 Conf…" at bounding box center [805, 335] width 1068 height 512
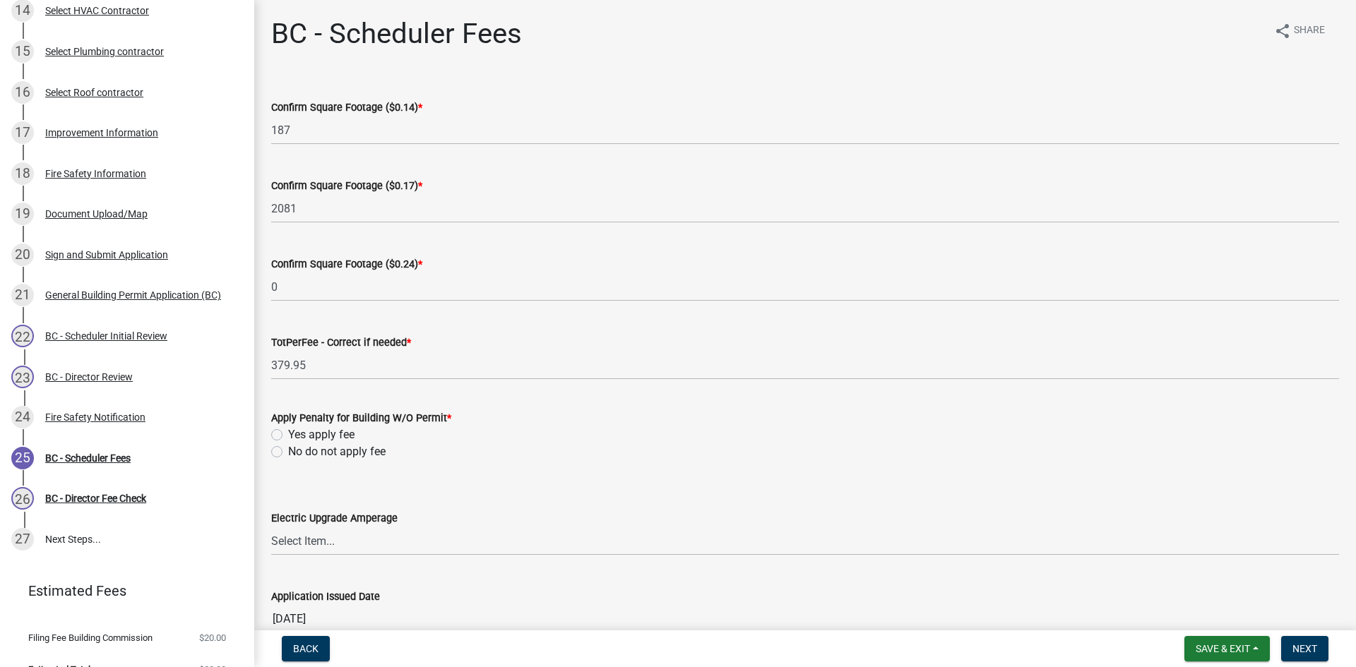
click at [288, 448] on label "No do not apply fee" at bounding box center [336, 452] width 97 height 17
click at [288, 448] on input "No do not apply fee" at bounding box center [292, 448] width 9 height 9
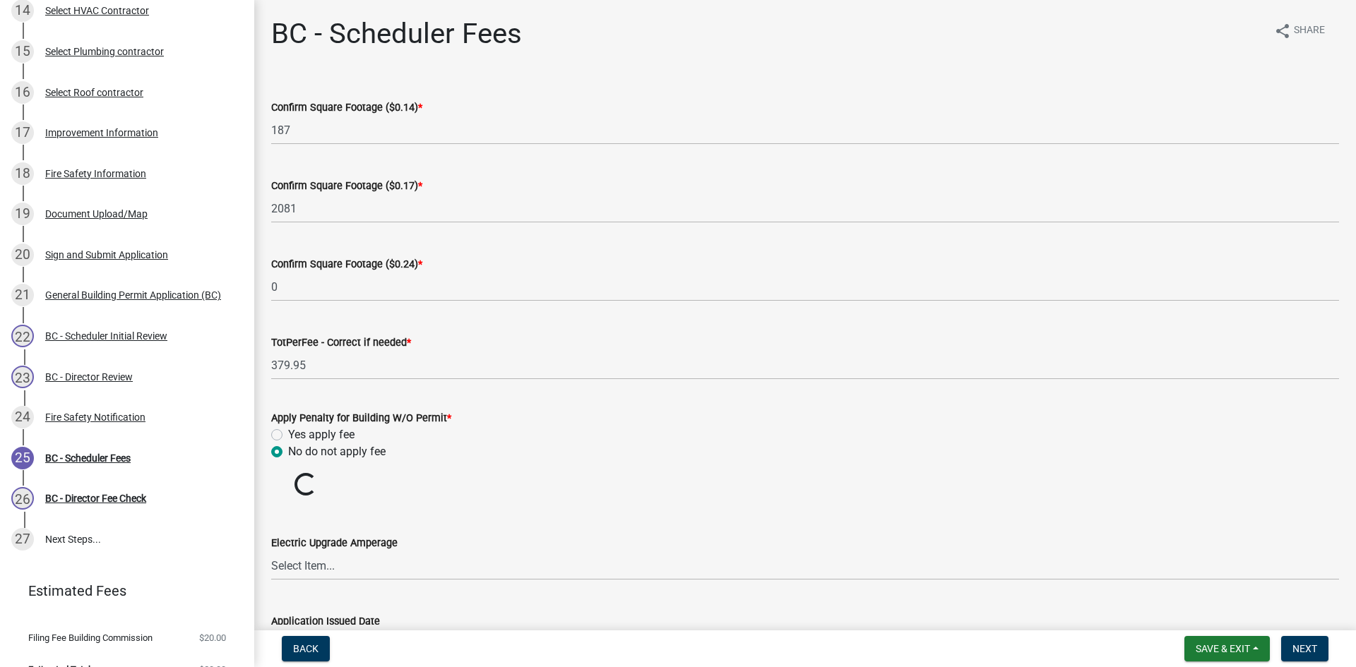
radio input "true"
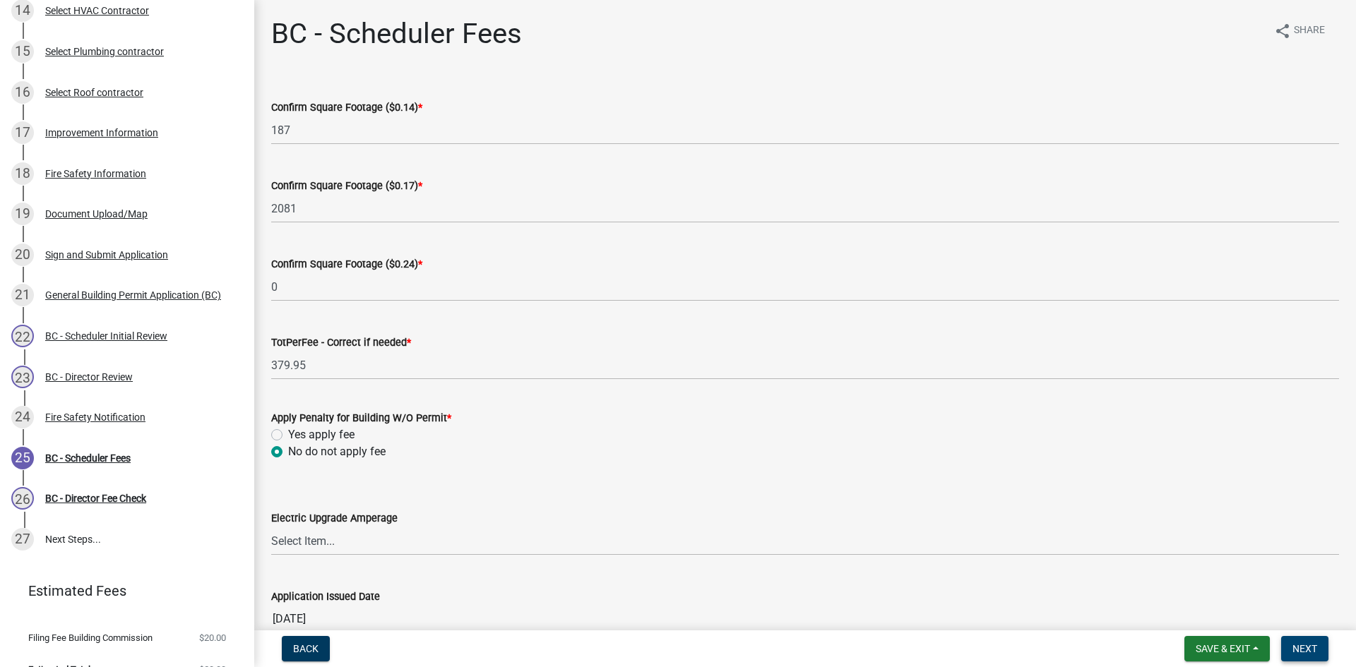
click at [1305, 648] on span "Next" at bounding box center [1304, 648] width 25 height 11
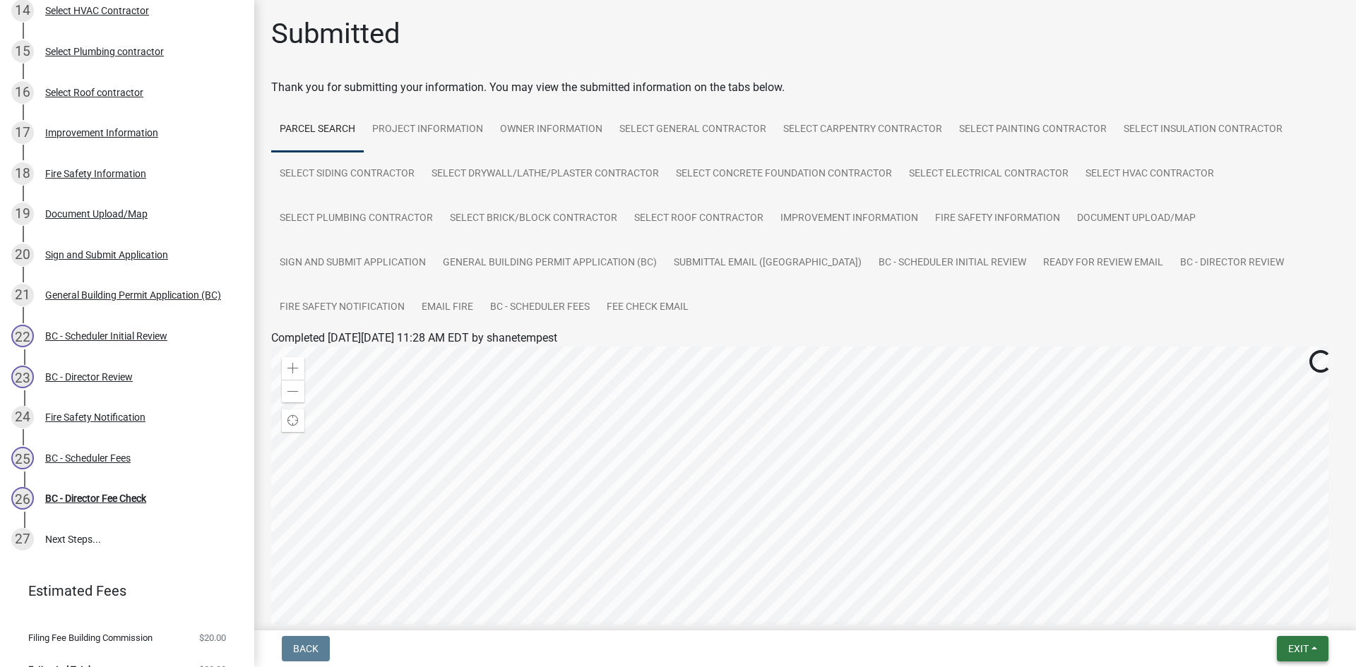
click at [1306, 648] on span "Exit" at bounding box center [1298, 648] width 20 height 11
click at [1284, 626] on button "Save & Exit" at bounding box center [1271, 612] width 113 height 34
